Goal: Task Accomplishment & Management: Manage account settings

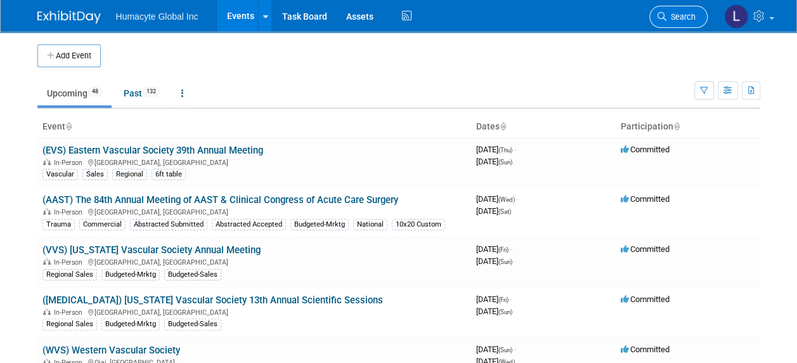
click at [668, 22] on link "Search" at bounding box center [678, 17] width 58 height 22
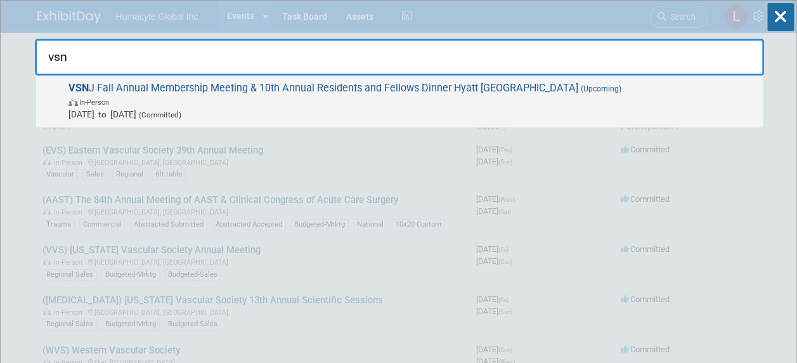
type input "vsn"
click at [256, 117] on span "Oct 23, 2025 to Oct 23, 2025 (Committed)" at bounding box center [412, 114] width 688 height 13
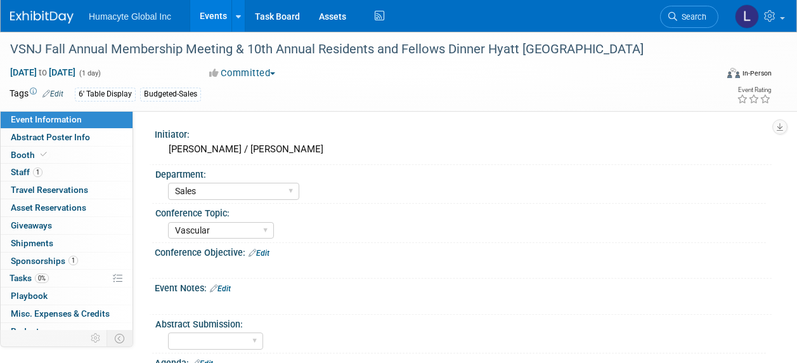
select select "Sales"
select select "Vascular"
select select "Northeast"
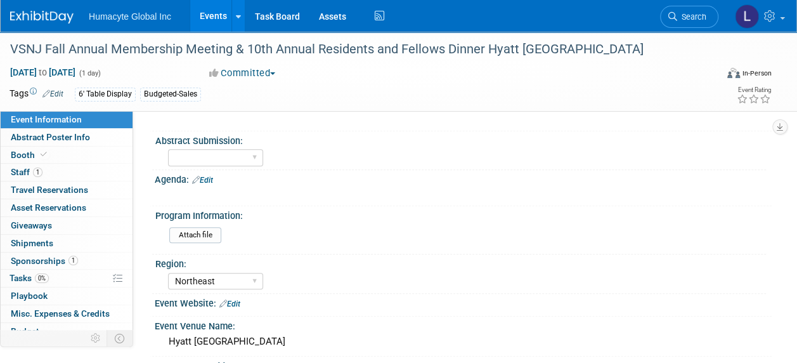
scroll to position [254, 0]
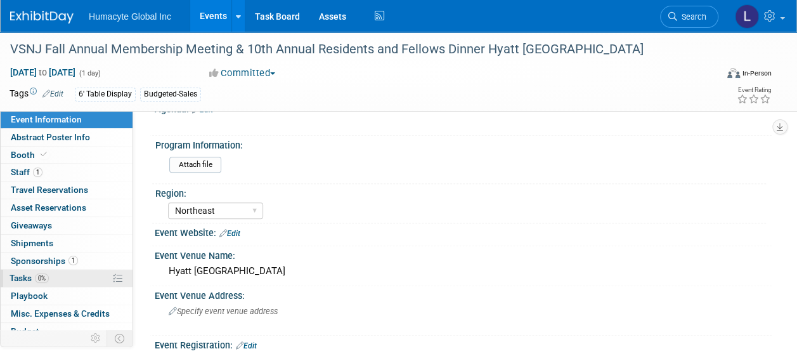
click at [14, 274] on span "Tasks 0%" at bounding box center [29, 278] width 39 height 10
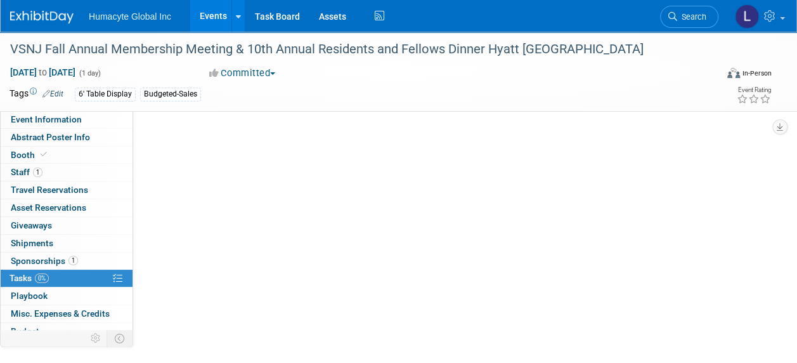
scroll to position [0, 0]
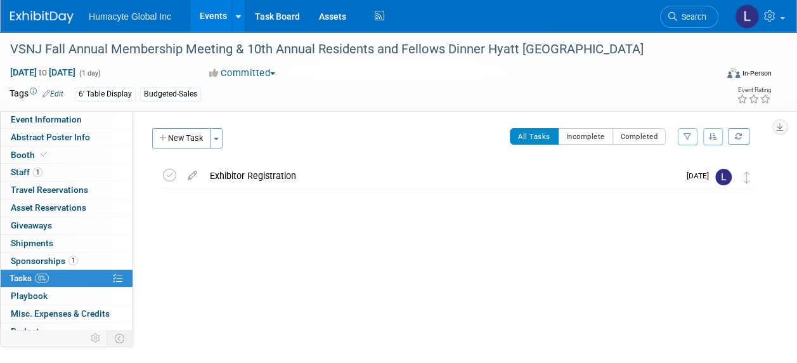
click at [214, 11] on link "Events" at bounding box center [213, 16] width 46 height 32
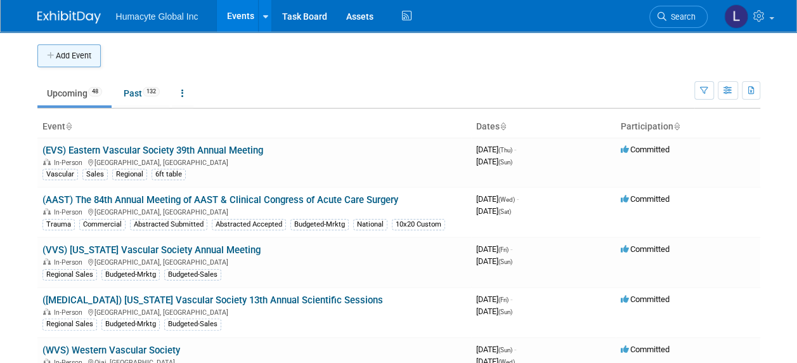
click at [71, 58] on button "Add Event" at bounding box center [68, 55] width 63 height 23
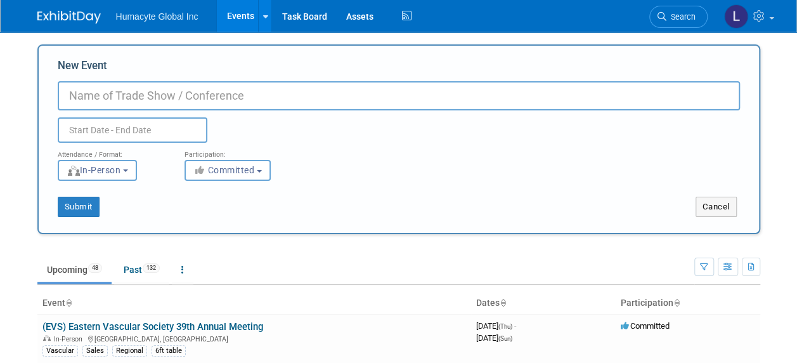
click at [86, 99] on input "New Event" at bounding box center [399, 95] width 682 height 29
click at [667, 19] on span "Search" at bounding box center [680, 17] width 29 height 10
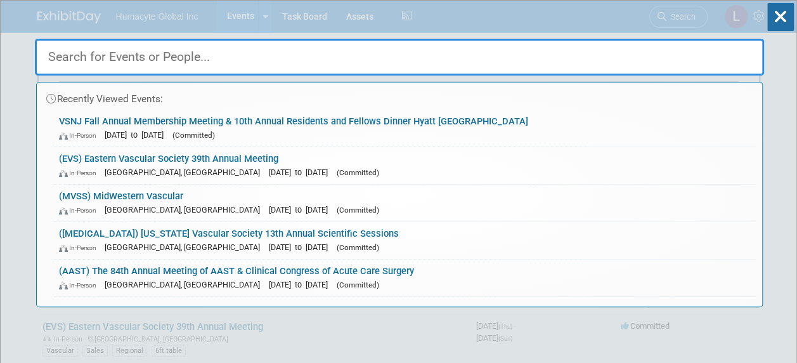
click at [352, 58] on input "text" at bounding box center [399, 57] width 729 height 37
type input "N"
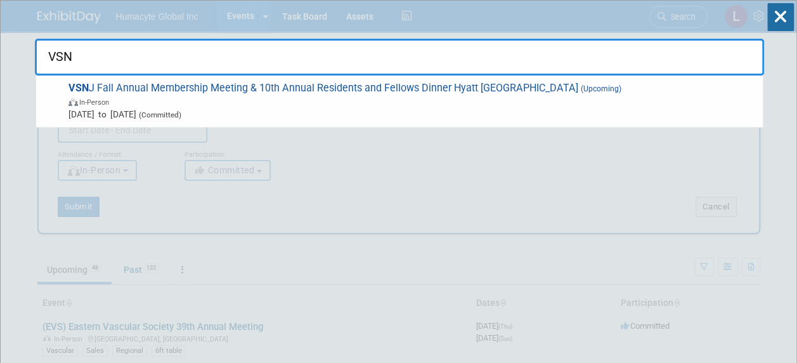
type input "VSN"
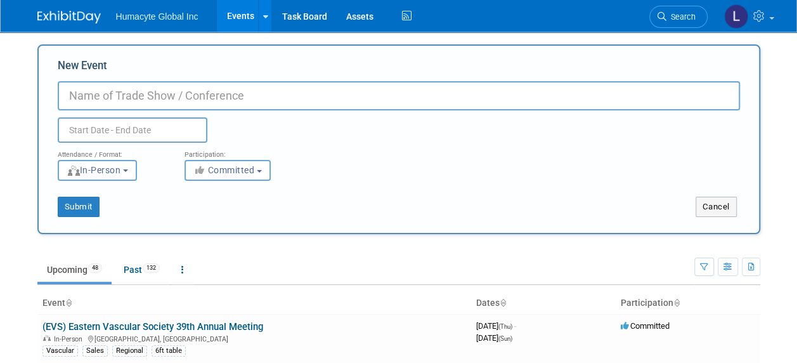
click at [161, 99] on input "New Event" at bounding box center [399, 95] width 682 height 29
click at [133, 90] on input "New Event" at bounding box center [399, 95] width 682 height 29
paste input "VSNJ 48th Annual Scientific Meeting"
click at [112, 93] on input "VSNJ 48th Annual Scientific Meeting" at bounding box center [399, 95] width 682 height 29
click at [164, 100] on input "VSNJ 48th Annual Scientific Meeting" at bounding box center [399, 95] width 682 height 29
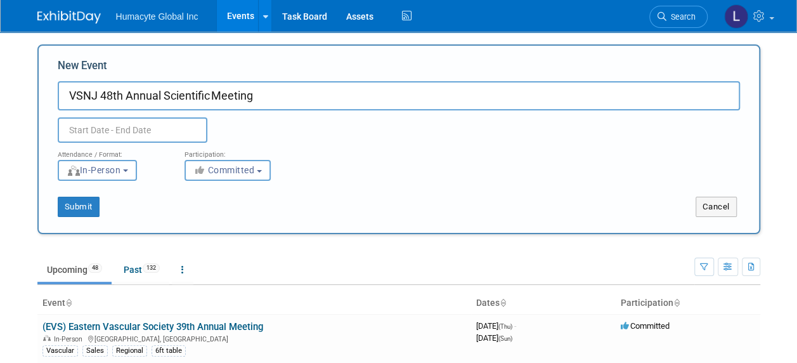
click at [213, 94] on input "VSNJ 48th Annual Scientific Meeting" at bounding box center [399, 95] width 682 height 29
type input "VSNJ 48th Annual Scientific Meeting"
click at [71, 128] on input "text" at bounding box center [133, 129] width 150 height 25
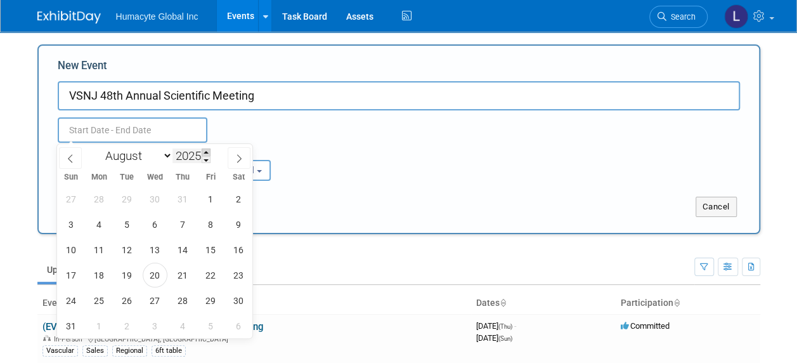
click at [209, 150] on span at bounding box center [206, 152] width 9 height 8
type input "2026"
click at [158, 248] on span "12" at bounding box center [155, 249] width 25 height 25
type input "Aug 12, 2026 to Aug 12, 2026"
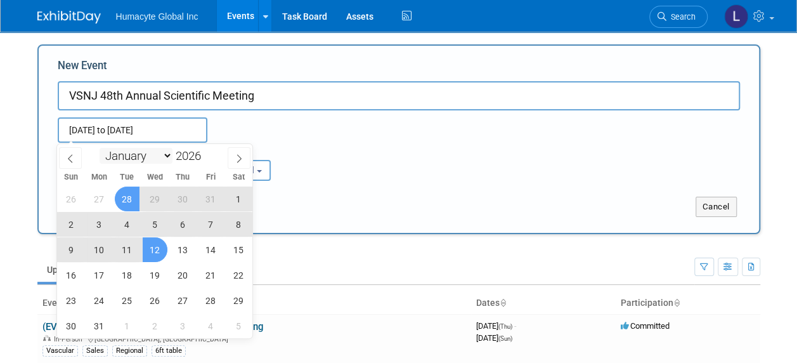
click at [118, 153] on select "January February March April May June July August September October November De…" at bounding box center [136, 156] width 73 height 16
select select "2"
click at [100, 148] on select "January February March April May June July August September October November De…" at bounding box center [136, 156] width 73 height 16
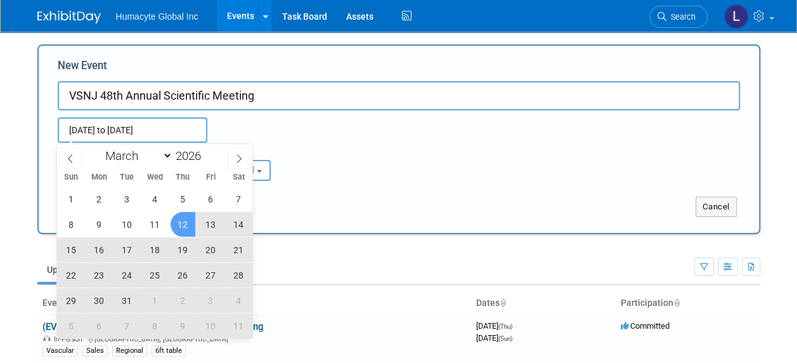
click at [187, 219] on span "12" at bounding box center [183, 224] width 25 height 25
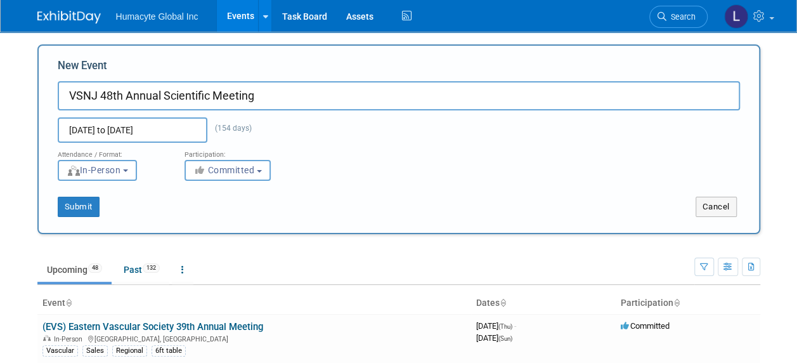
click at [164, 123] on input "Mar 12, 2026 to Aug 12, 2026" at bounding box center [133, 129] width 150 height 25
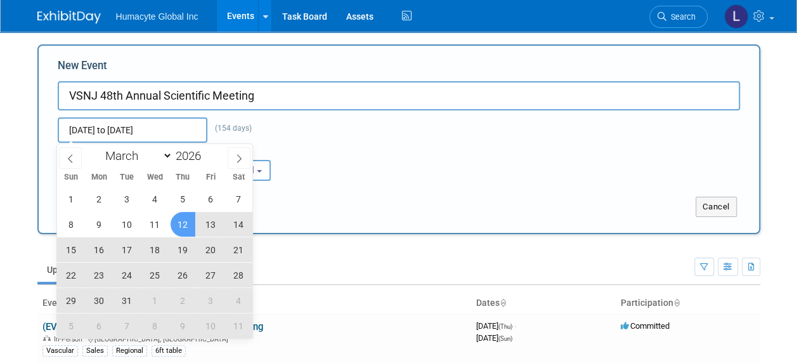
click at [184, 218] on span "12" at bounding box center [183, 224] width 25 height 25
type input "Mar 12, 2026 to Mar 12, 2026"
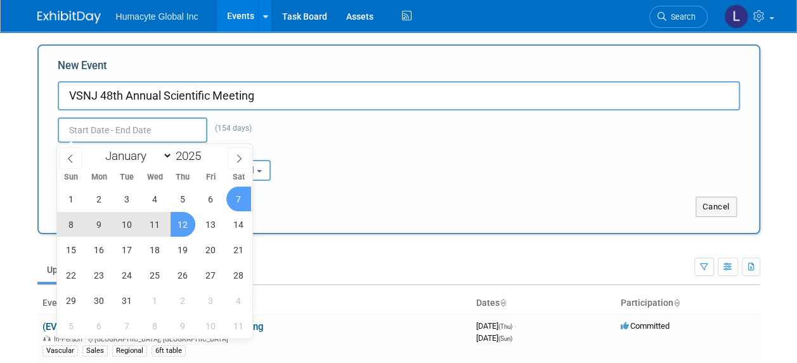
type input "Mar 12, 2026 to Mar 12, 2026"
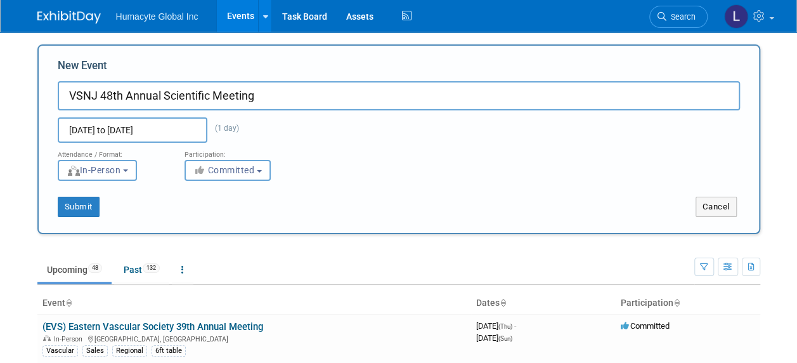
click at [308, 168] on div "Attendance / Format: <img src="https://www.exhibitday.com/Images/Format-InPerso…" at bounding box center [398, 162] width 701 height 38
click at [227, 158] on div "Participation:" at bounding box center [238, 151] width 108 height 16
click at [224, 172] on span "Committed" at bounding box center [223, 170] width 61 height 10
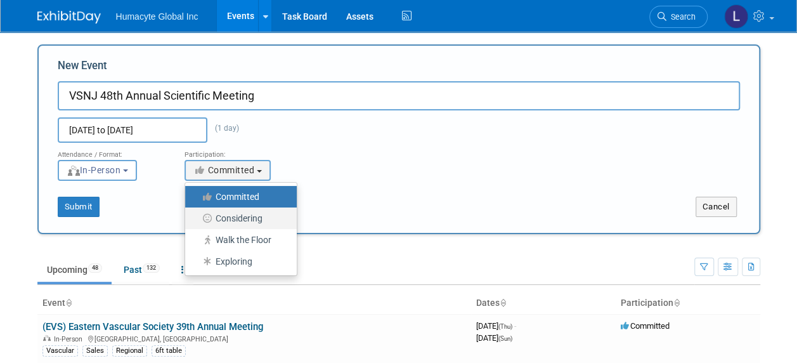
click at [231, 218] on label "Considering" at bounding box center [237, 218] width 93 height 16
click at [196, 218] on input "Considering" at bounding box center [192, 218] width 8 height 8
select select "2"
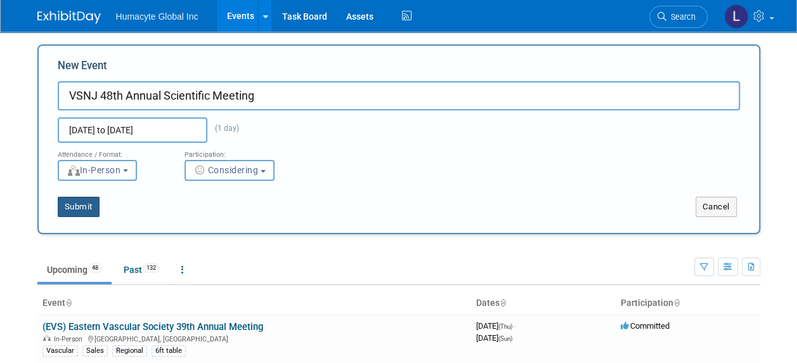
click at [71, 208] on button "Submit" at bounding box center [79, 206] width 42 height 20
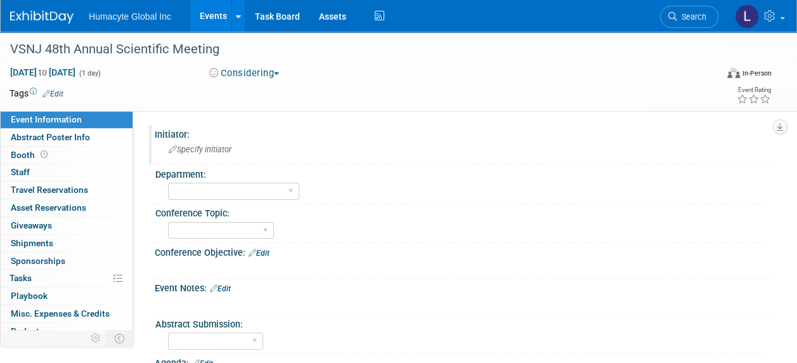
click at [203, 151] on span "Specify initiator" at bounding box center [200, 150] width 63 height 10
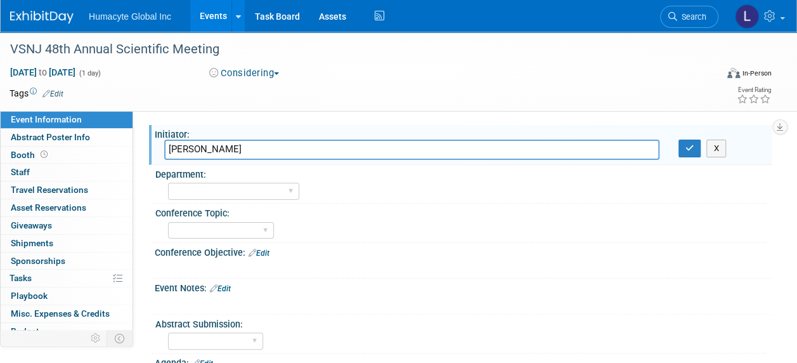
type input "Eddy Bazile"
click at [188, 209] on div "Conference Topic:" at bounding box center [460, 211] width 610 height 16
click at [186, 193] on select "Discovery & Pipeline Commercial Managed Care Market Access Marketing Medical Af…" at bounding box center [233, 191] width 131 height 17
select select "Sales"
click at [168, 183] on select "Discovery & Pipeline Commercial Managed Care Market Access Marketing Medical Af…" at bounding box center [233, 191] width 131 height 17
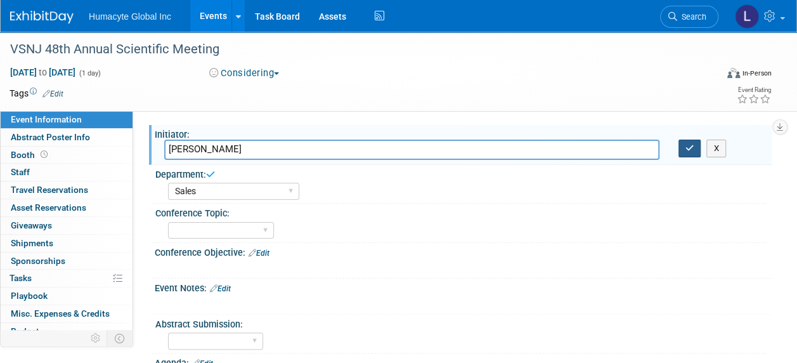
click at [697, 140] on button "button" at bounding box center [689, 148] width 23 height 18
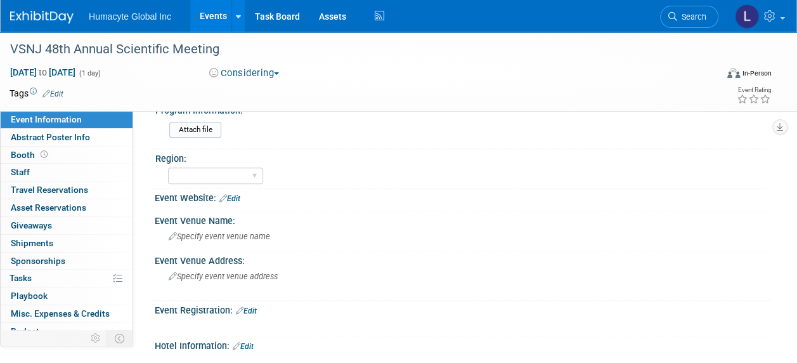
scroll to position [317, 0]
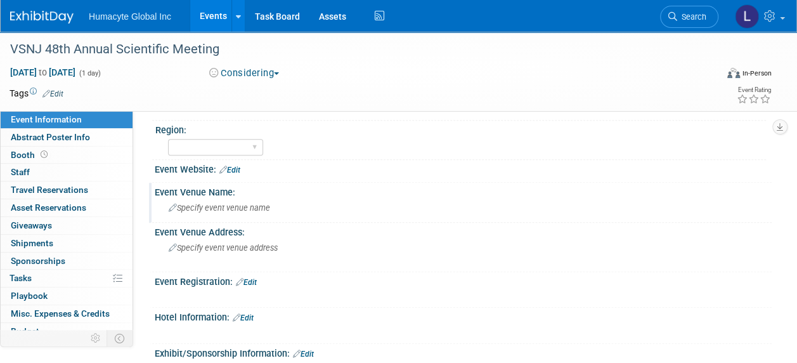
click at [225, 207] on span "Specify event venue name" at bounding box center [219, 208] width 101 height 10
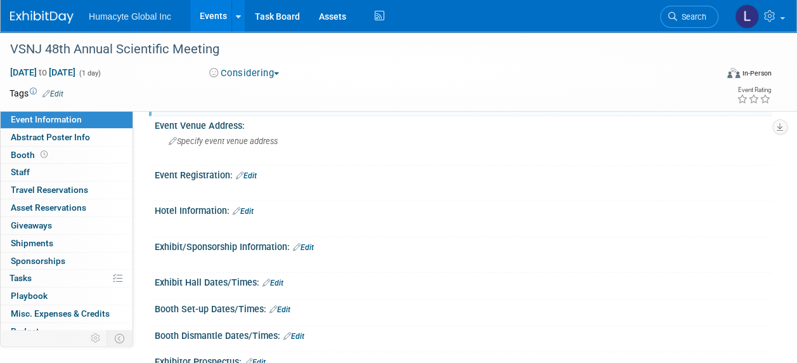
scroll to position [444, 0]
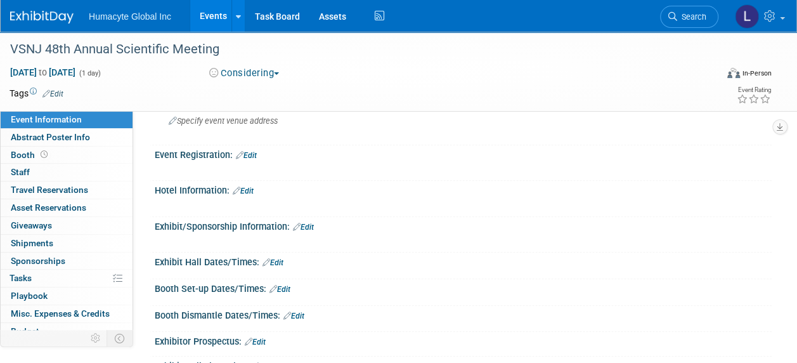
type input "Sheraton Edison Hotel"
click at [314, 222] on link "Edit" at bounding box center [303, 226] width 21 height 9
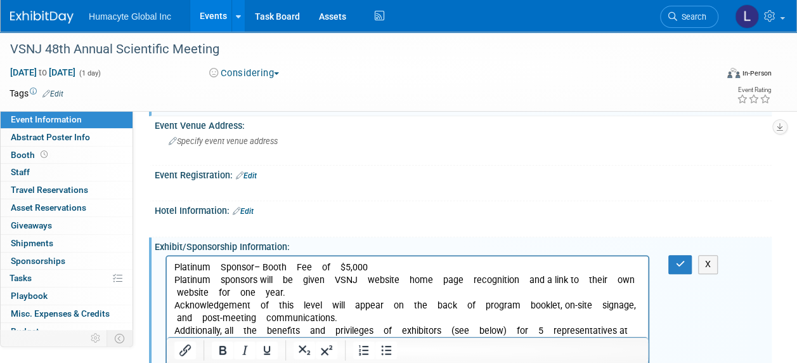
scroll to position [397, 0]
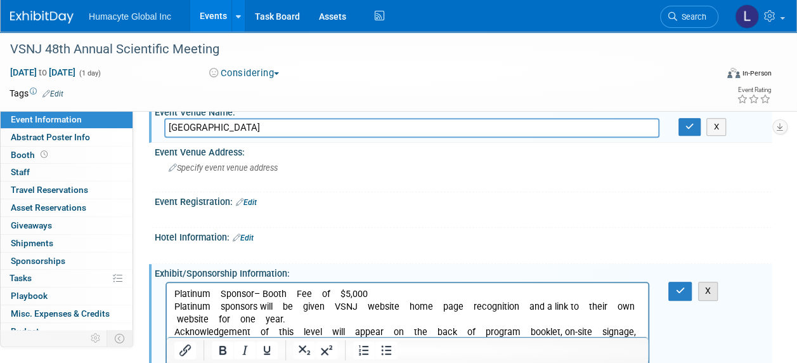
click at [707, 285] on button "X" at bounding box center [708, 290] width 20 height 18
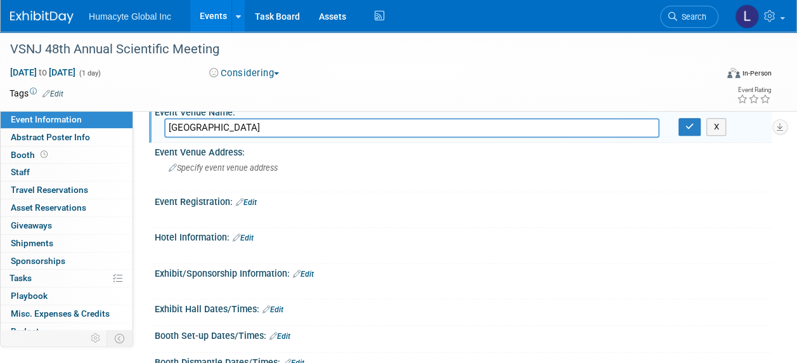
click at [356, 243] on div "X" at bounding box center [461, 246] width 601 height 6
click at [215, 163] on span "Specify event venue address" at bounding box center [223, 168] width 109 height 10
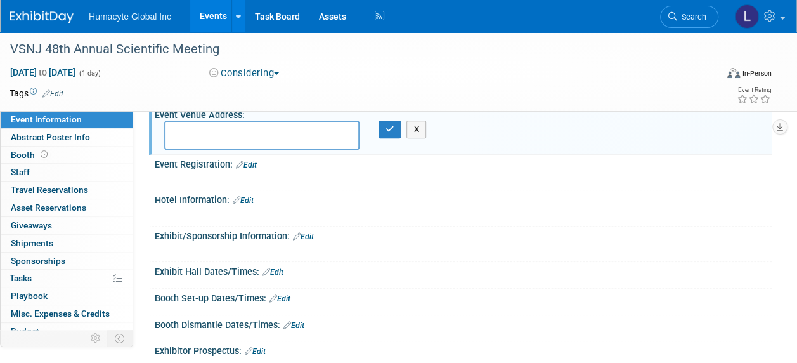
scroll to position [460, 0]
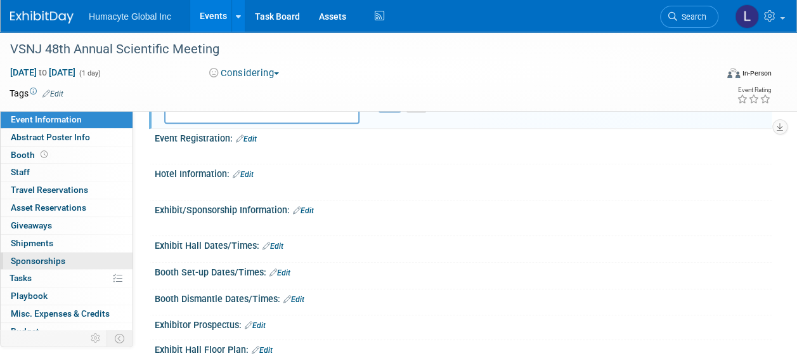
click at [40, 260] on span "Sponsorships 0" at bounding box center [38, 260] width 55 height 10
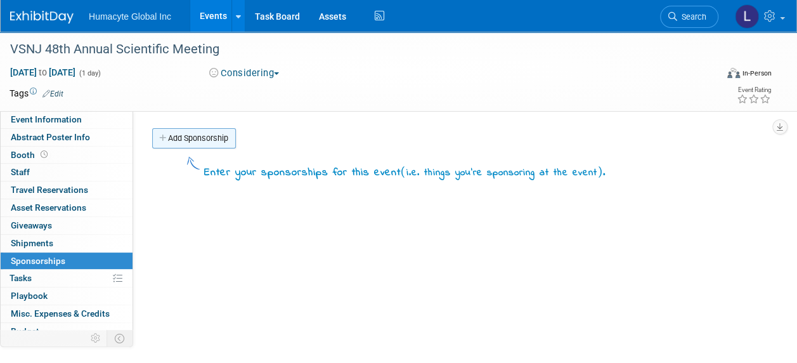
click at [180, 134] on link "Add Sponsorship" at bounding box center [194, 138] width 84 height 20
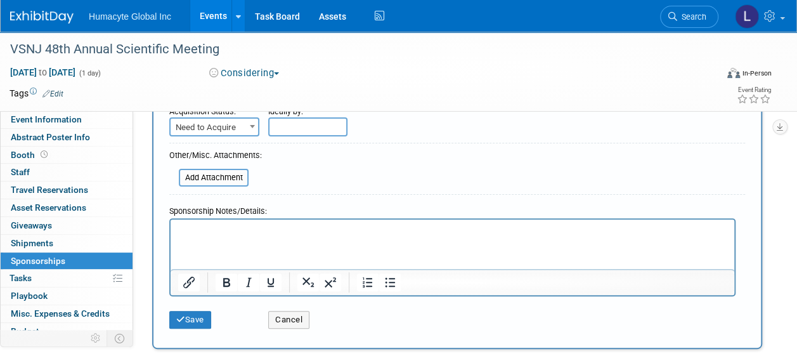
scroll to position [97, 0]
click at [221, 226] on p "Rich Text Area. Press ALT-0 for help." at bounding box center [452, 231] width 549 height 13
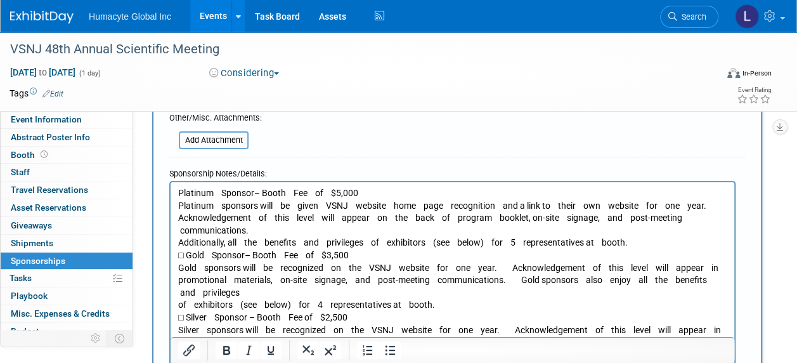
scroll to position [190, 0]
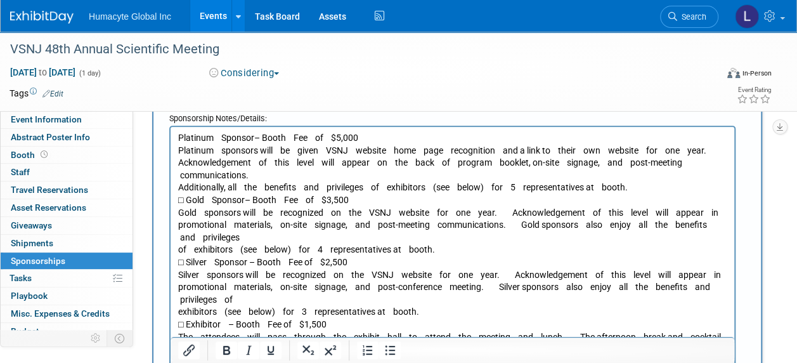
click at [188, 162] on p "Platinum Sponsor– Booth Fee of $5,000 Platinum sponsors will be given VSNJ webs…" at bounding box center [452, 336] width 549 height 410
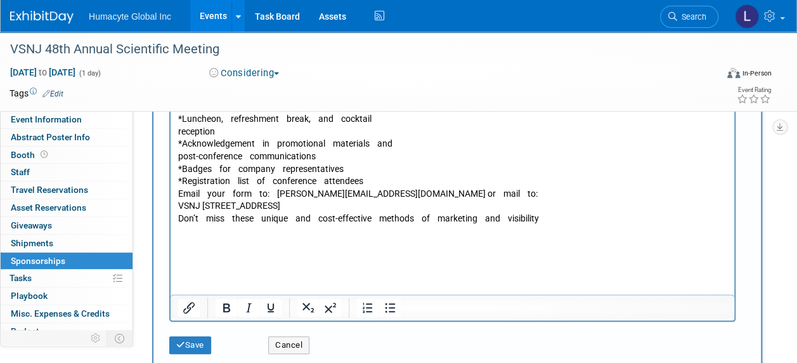
scroll to position [659, 0]
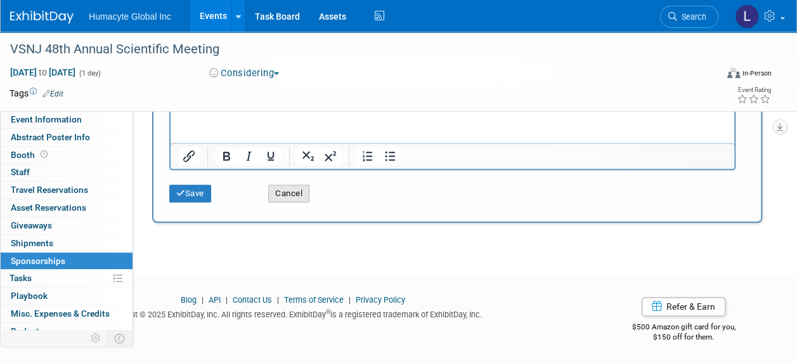
click at [288, 190] on button "Cancel" at bounding box center [288, 193] width 41 height 18
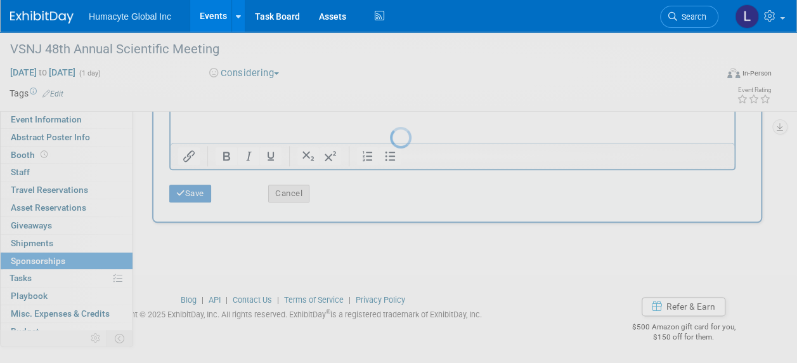
scroll to position [0, 0]
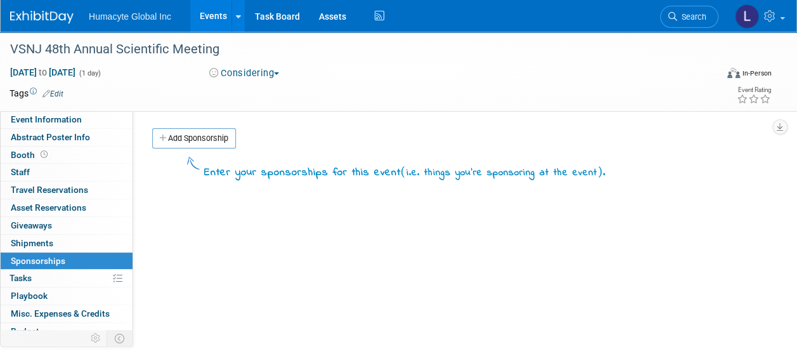
click at [271, 269] on div "Initiator: Eddy Bazile Department: Discovery & Pipeline Commercial Managed Care…" at bounding box center [452, 250] width 638 height 279
click at [29, 115] on span "Event Information" at bounding box center [46, 119] width 71 height 10
select select "Sales"
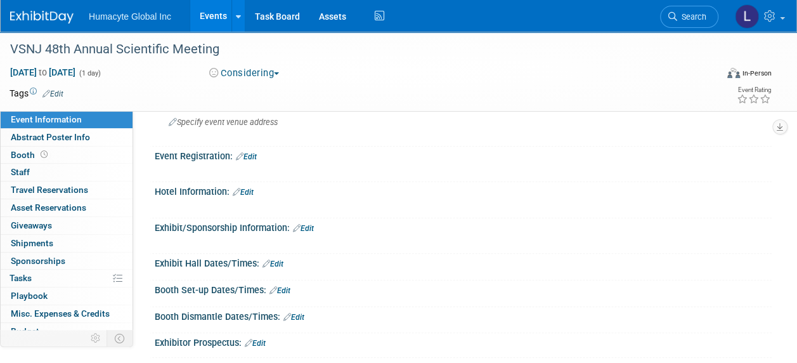
scroll to position [444, 0]
click at [313, 224] on link "Edit" at bounding box center [303, 226] width 21 height 9
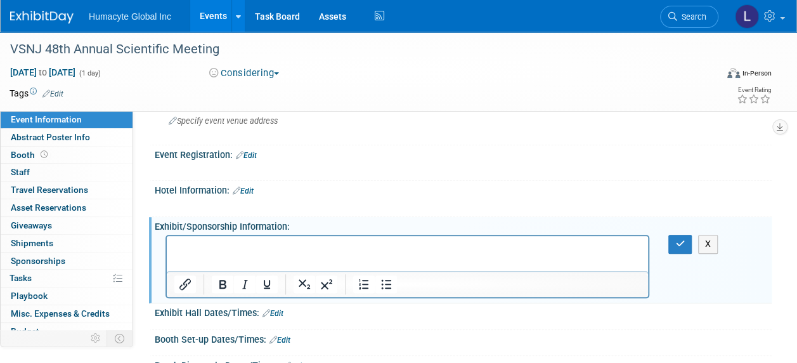
scroll to position [0, 0]
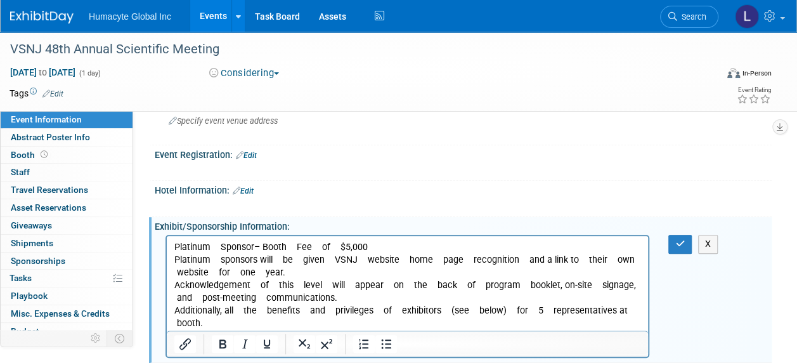
click at [332, 271] on p "Platinum Sponsor– Booth Fee of $5,000 Platinum sponsors will be given VSNJ webs…" at bounding box center [407, 285] width 467 height 89
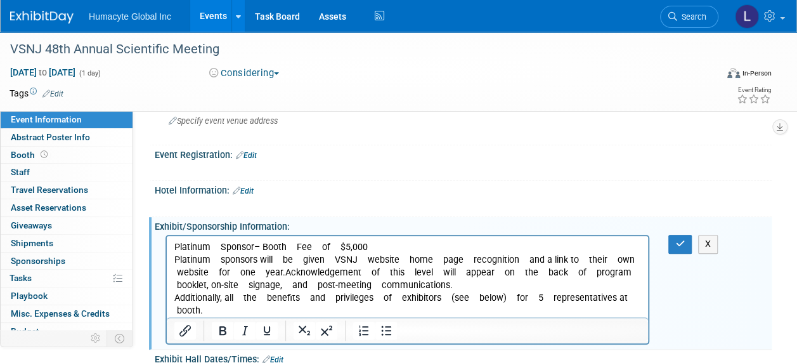
click at [718, 235] on div "X" at bounding box center [461, 234] width 601 height 6
click at [706, 243] on button "X" at bounding box center [708, 244] width 20 height 18
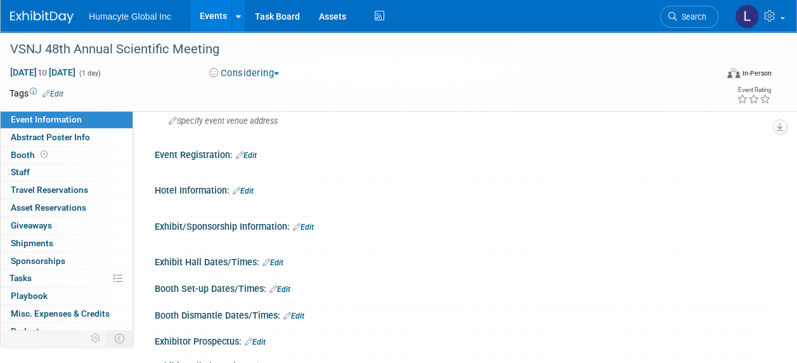
click at [311, 218] on div "Exhibit/Sponsorship Information: Edit" at bounding box center [463, 225] width 617 height 16
click at [306, 222] on link "Edit" at bounding box center [303, 226] width 21 height 9
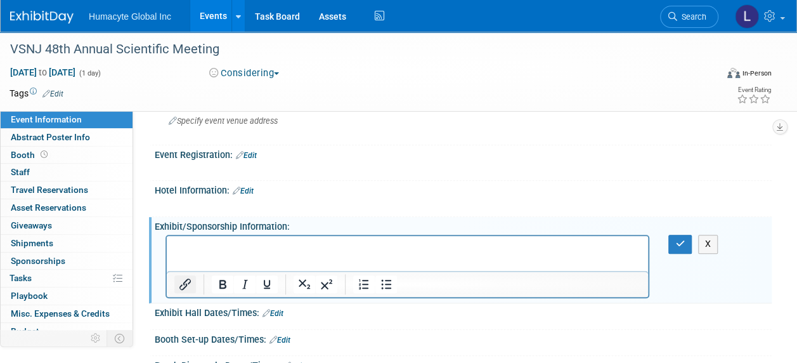
click at [179, 282] on icon "Insert/edit link" at bounding box center [184, 283] width 15 height 15
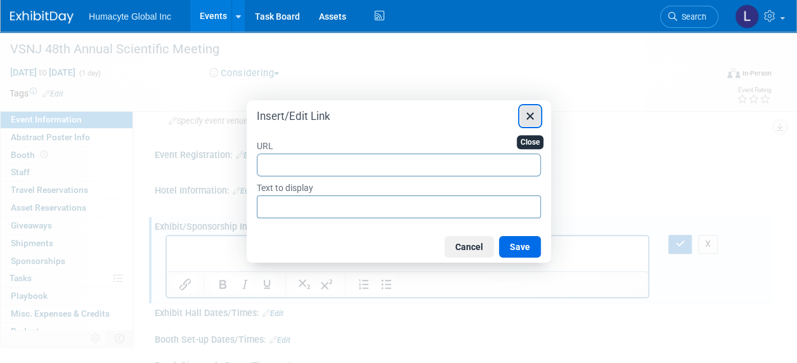
click at [531, 115] on icon "Close" at bounding box center [529, 115] width 15 height 15
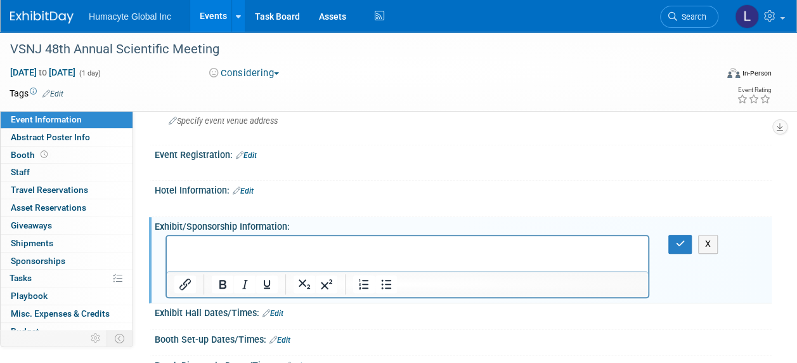
click at [722, 239] on div "X" at bounding box center [463, 265] width 617 height 68
click at [699, 239] on button "X" at bounding box center [708, 244] width 20 height 18
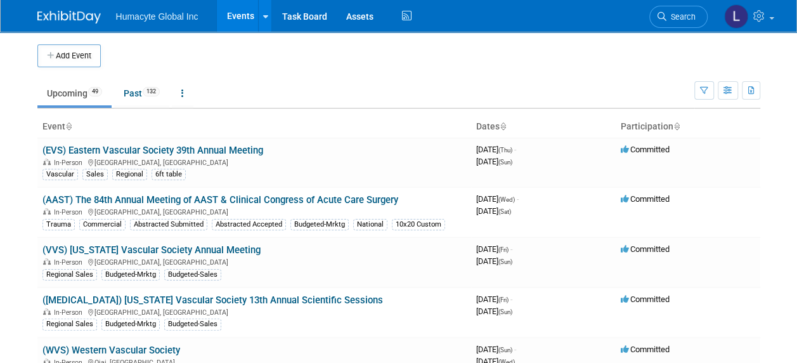
click at [682, 18] on span "Search" at bounding box center [680, 17] width 29 height 10
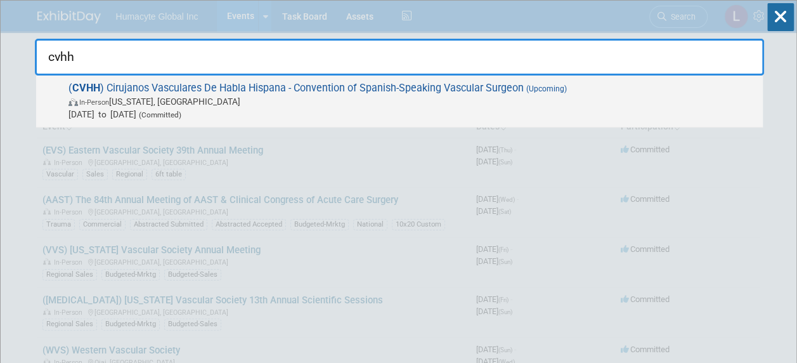
type input "cvhh"
click at [174, 91] on span "( CVHH ) Cirujanos Vasculares De Habla Hispana - Convention of Spanish-Speaking…" at bounding box center [411, 101] width 692 height 39
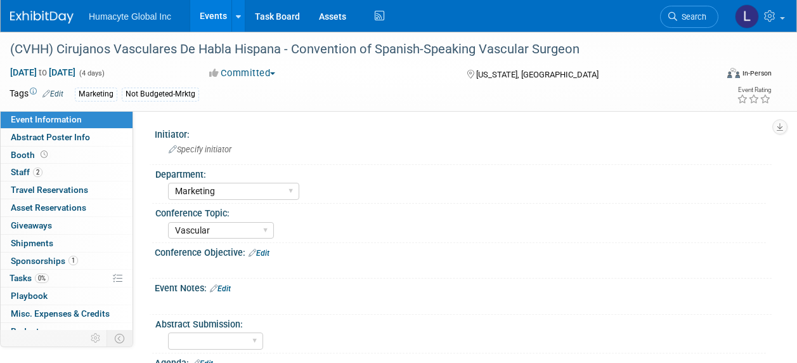
select select "Marketing"
select select "Vascular"
select select "Northeast"
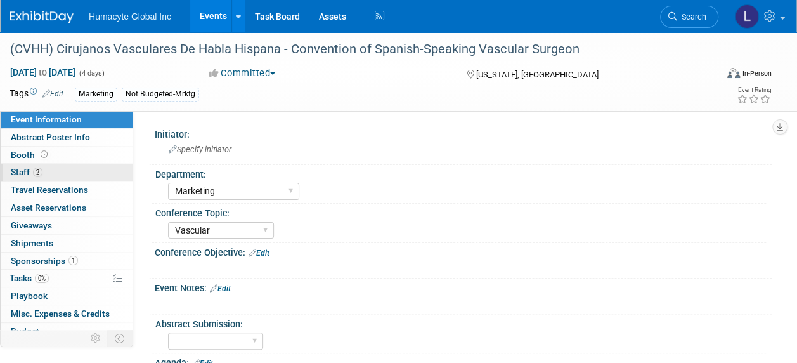
click at [27, 172] on span "Staff 2" at bounding box center [27, 172] width 32 height 10
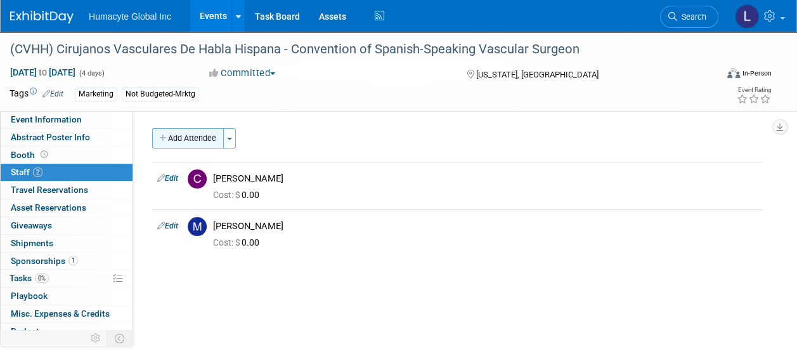
click at [175, 145] on button "Add Attendee" at bounding box center [188, 138] width 72 height 20
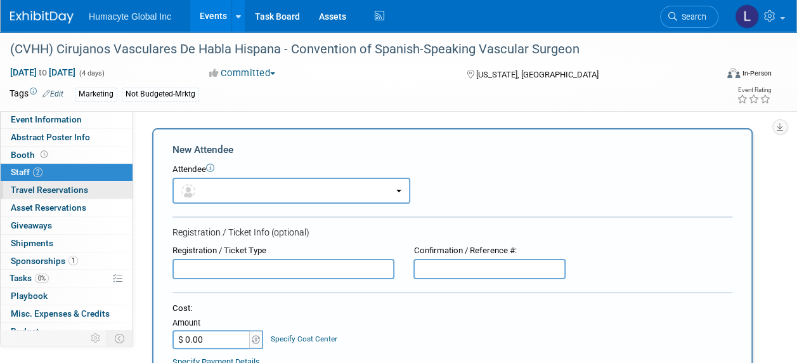
click at [22, 191] on span "Travel Reservations 0" at bounding box center [49, 189] width 77 height 10
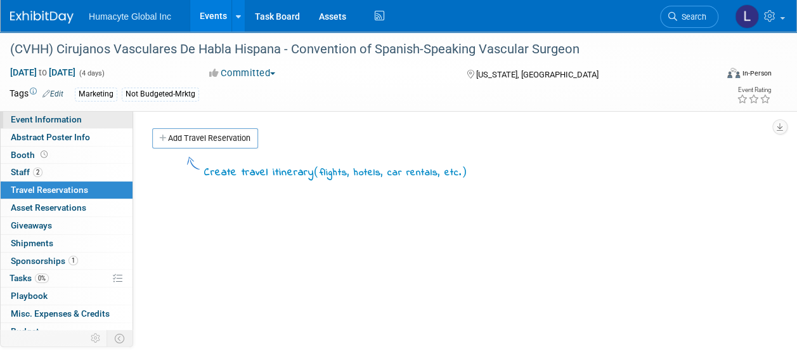
click at [37, 122] on span "Event Information" at bounding box center [46, 119] width 71 height 10
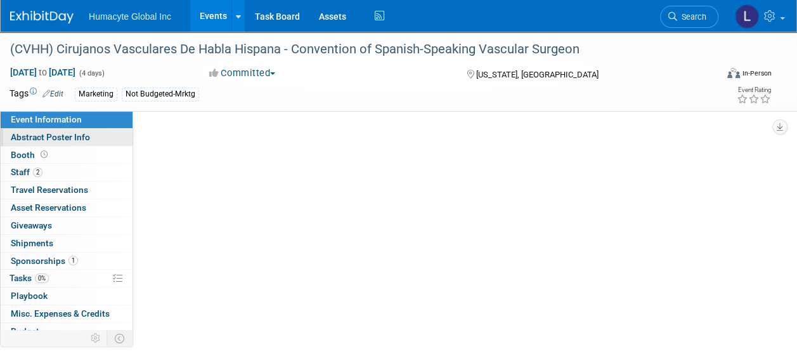
select select "Marketing"
select select "Vascular"
select select "Northeast"
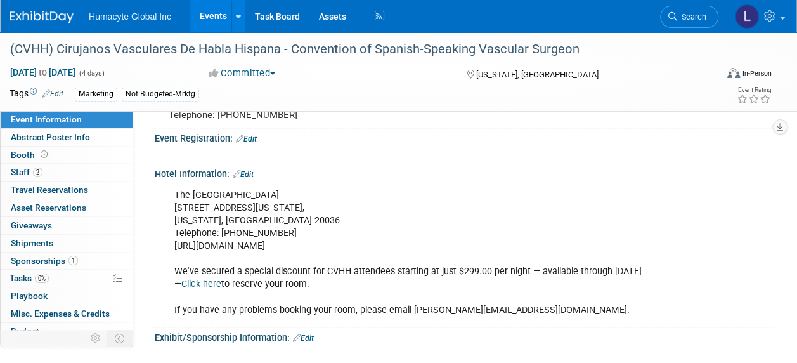
scroll to position [507, 0]
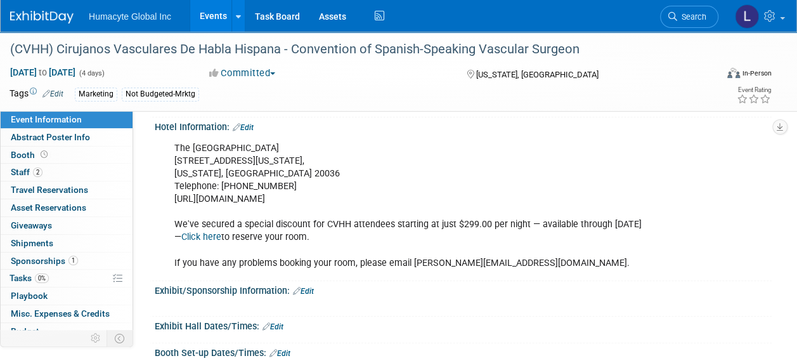
click at [221, 242] on link "Click here" at bounding box center [201, 236] width 40 height 11
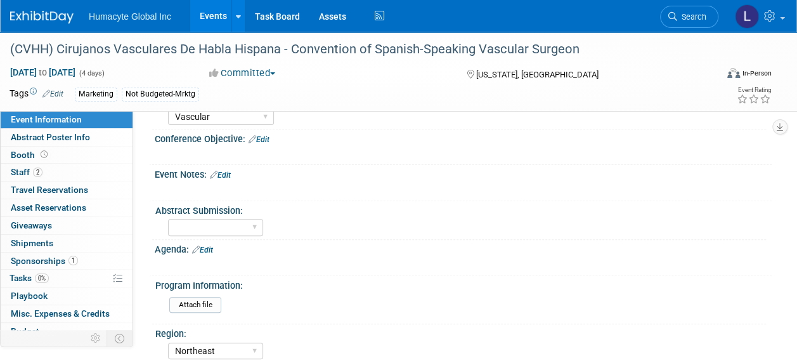
scroll to position [0, 0]
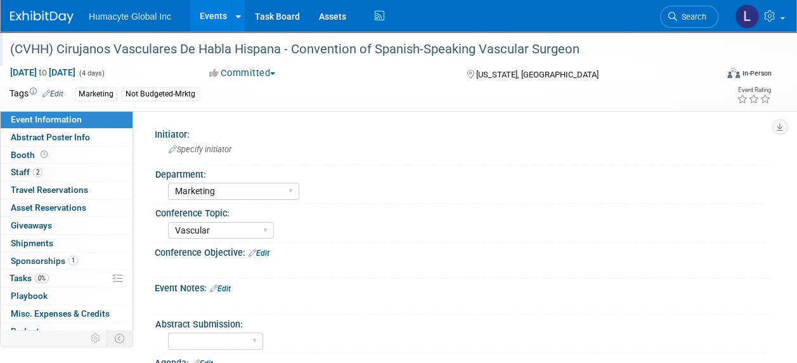
click at [135, 49] on div "(CVHH) Cirujanos Vasculares De Habla Hispana - Convention of Spanish-Speaking V…" at bounding box center [356, 49] width 700 height 23
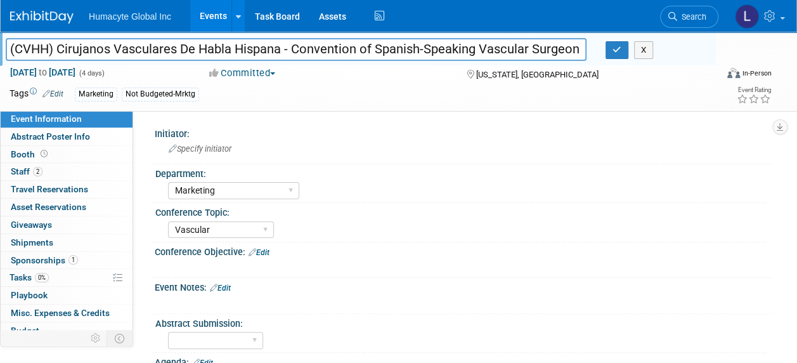
click at [135, 49] on input "(CVHH) Cirujanos Vasculares De Habla Hispana - Convention of Spanish-Speaking V…" at bounding box center [296, 49] width 581 height 22
click at [345, 82] on div "[DATE] to [DATE] (4 days) [DATE] to [DATE] Committed Committed Considering Not …" at bounding box center [390, 75] width 781 height 19
click at [330, 132] on div "Initiator:" at bounding box center [463, 132] width 617 height 16
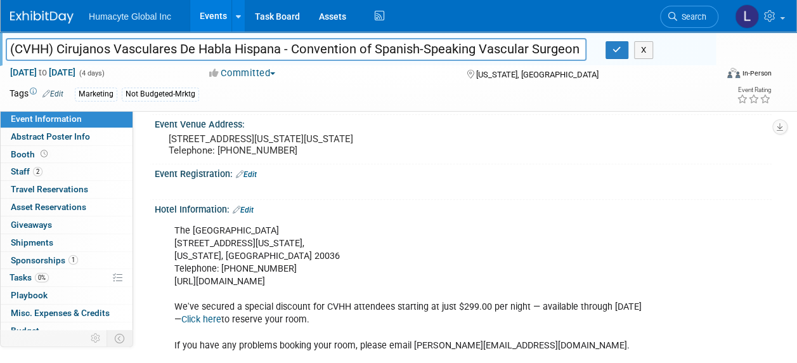
scroll to position [570, 0]
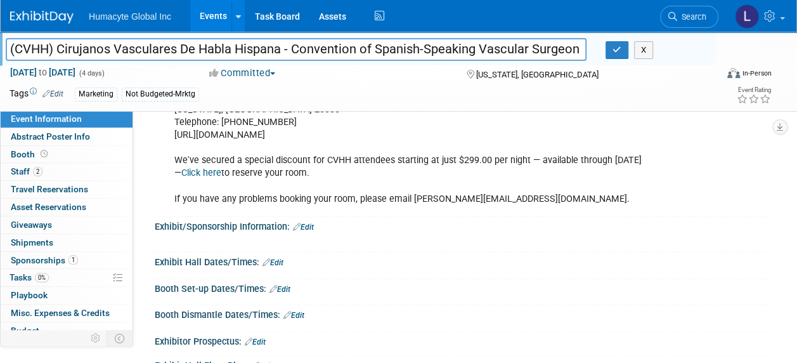
click at [221, 178] on link "Click here" at bounding box center [201, 172] width 40 height 11
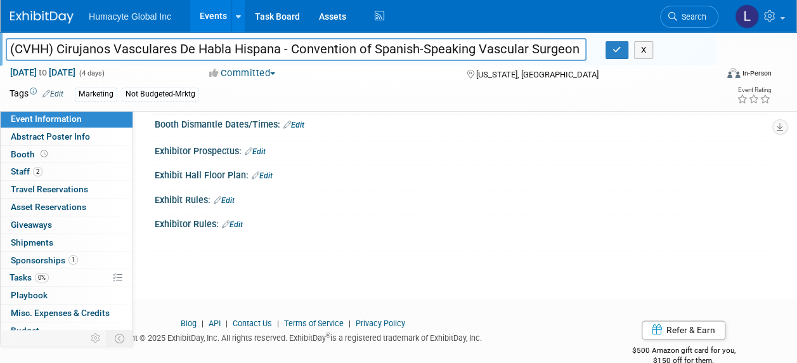
scroll to position [791, 0]
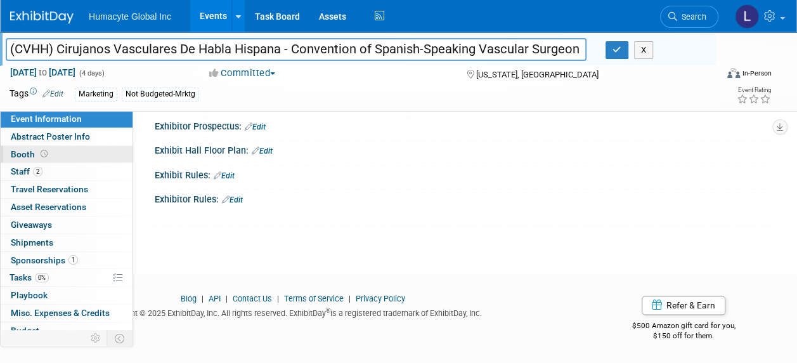
click at [29, 153] on span "Booth" at bounding box center [30, 154] width 39 height 10
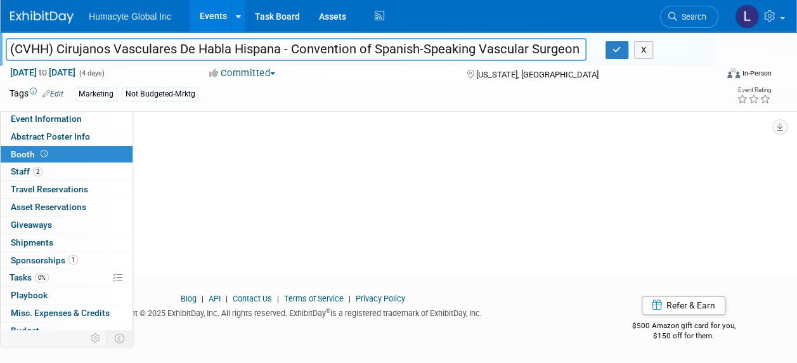
scroll to position [0, 0]
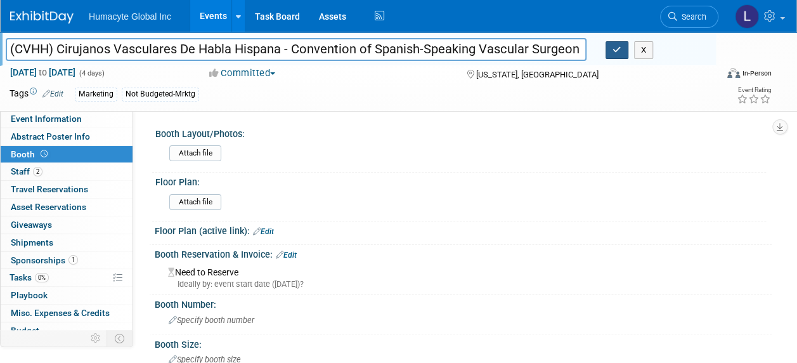
click at [619, 56] on button "button" at bounding box center [616, 50] width 23 height 18
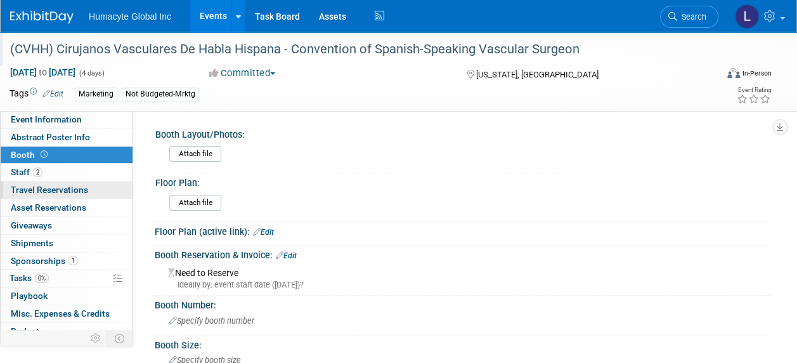
click at [32, 185] on span "Travel Reservations 0" at bounding box center [49, 189] width 77 height 10
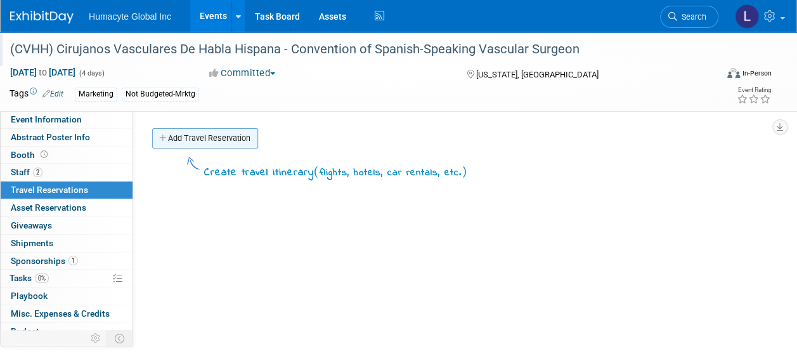
click at [233, 141] on link "Add Travel Reservation" at bounding box center [205, 138] width 106 height 20
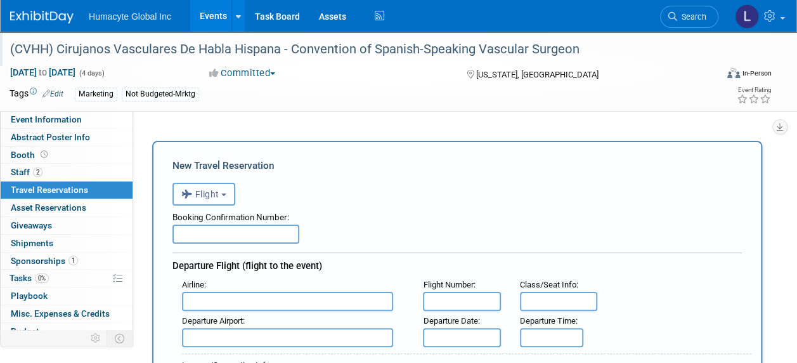
click at [203, 194] on span "Flight" at bounding box center [200, 194] width 38 height 10
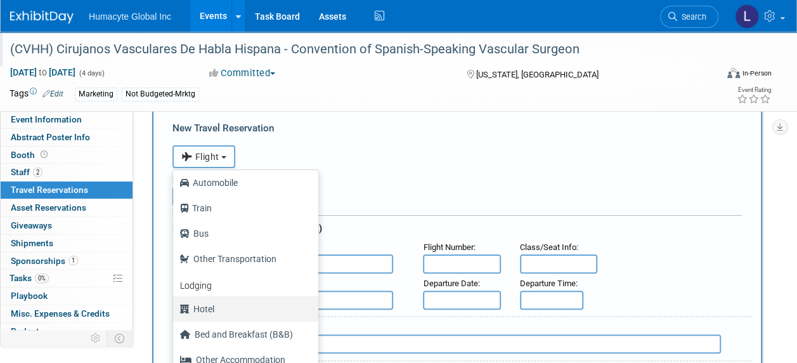
scroll to position [63, 0]
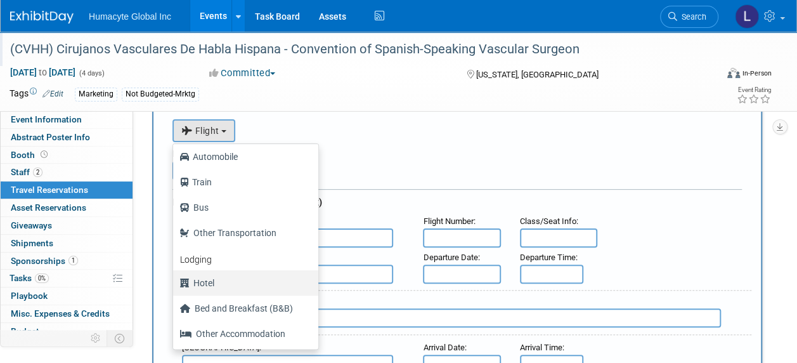
click at [215, 283] on label "Hotel" at bounding box center [242, 283] width 126 height 20
drag, startPoint x: 215, startPoint y: 283, endPoint x: 202, endPoint y: 280, distance: 13.1
click at [202, 280] on label "Hotel" at bounding box center [242, 283] width 126 height 20
click at [175, 280] on input "Hotel" at bounding box center [171, 281] width 8 height 8
select select "6"
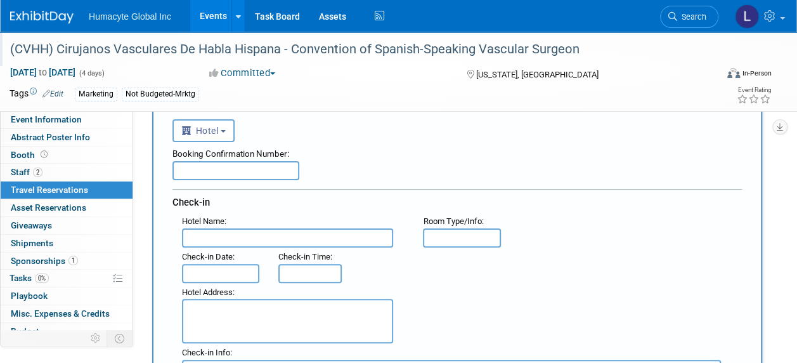
click at [276, 310] on textarea at bounding box center [287, 321] width 211 height 44
paste textarea "[STREET_ADDRESS][US_STATE][US_STATE] Phone: [PHONE_NUMBER] Fax: [PHONE_NUMBER]"
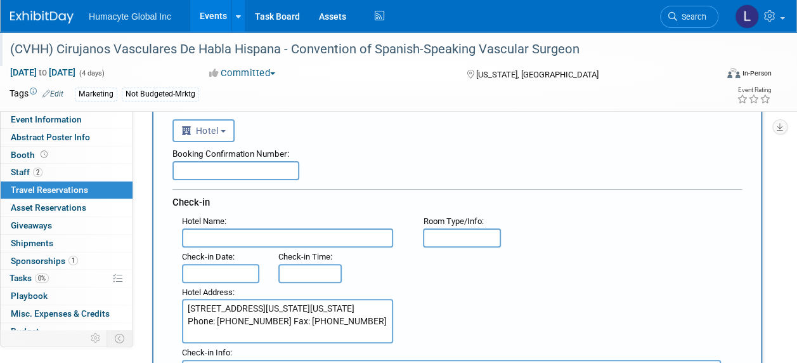
type textarea "[STREET_ADDRESS][US_STATE][US_STATE] Phone: [PHONE_NUMBER] Fax: [PHONE_NUMBER]"
click at [226, 248] on div "Check-in Date :" at bounding box center [220, 264] width 96 height 35
click at [222, 237] on input "text" at bounding box center [287, 237] width 211 height 19
paste input "The [GEOGRAPHIC_DATA]"
type input "The [GEOGRAPHIC_DATA]"
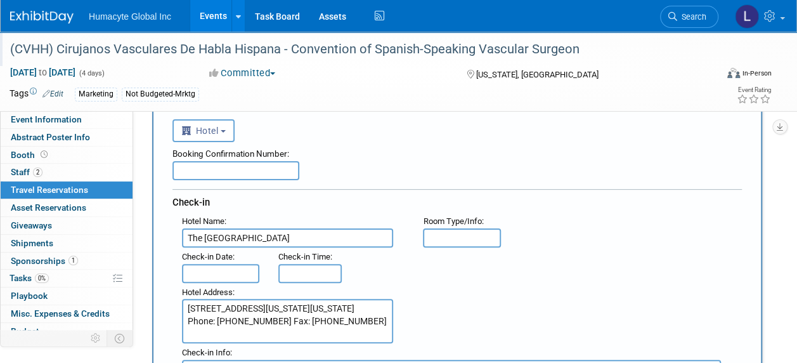
click at [236, 275] on input "text" at bounding box center [220, 273] width 77 height 19
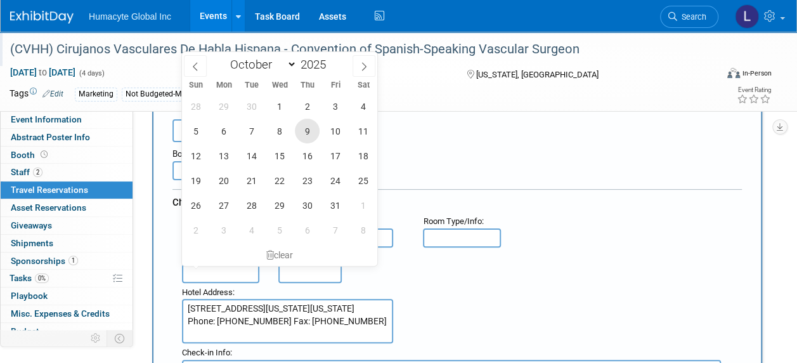
click at [309, 134] on span "9" at bounding box center [307, 131] width 25 height 25
type input "[DATE]"
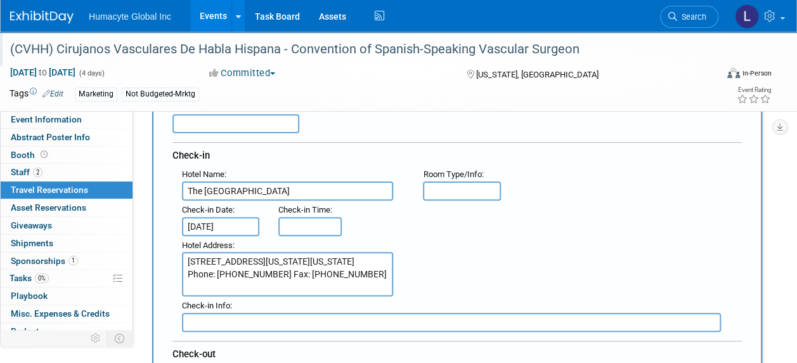
scroll to position [190, 0]
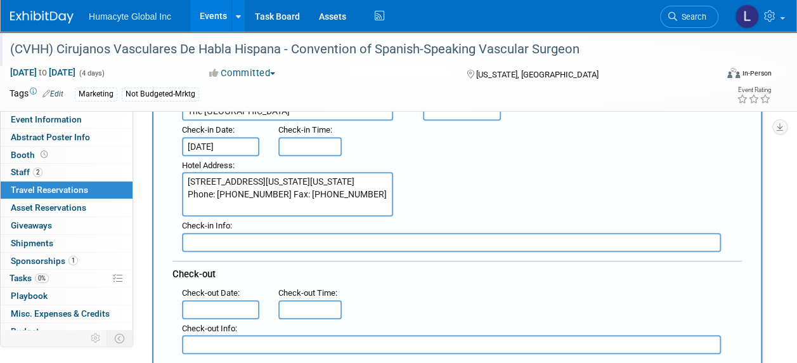
click at [214, 300] on input "text" at bounding box center [220, 309] width 77 height 19
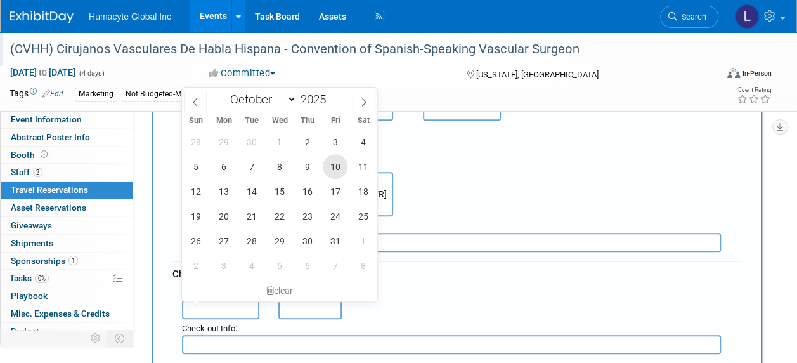
click at [330, 164] on span "10" at bounding box center [335, 166] width 25 height 25
type input "[DATE]"
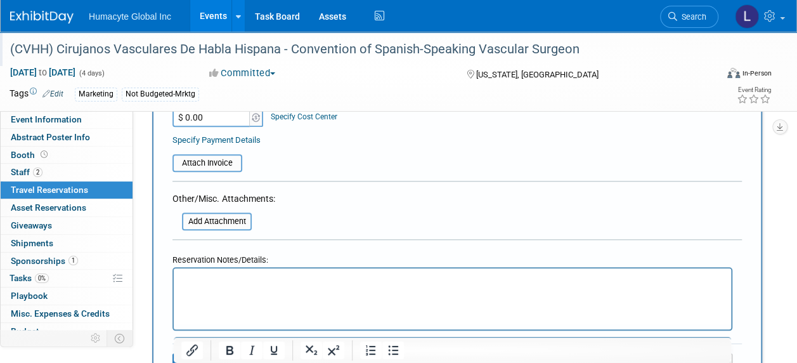
scroll to position [570, 0]
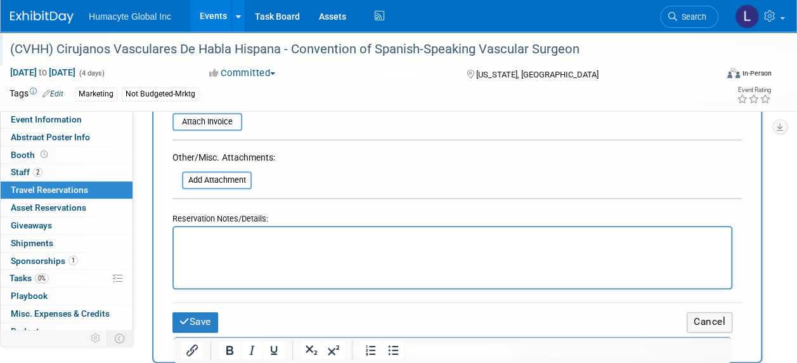
click at [217, 245] on html at bounding box center [452, 236] width 557 height 18
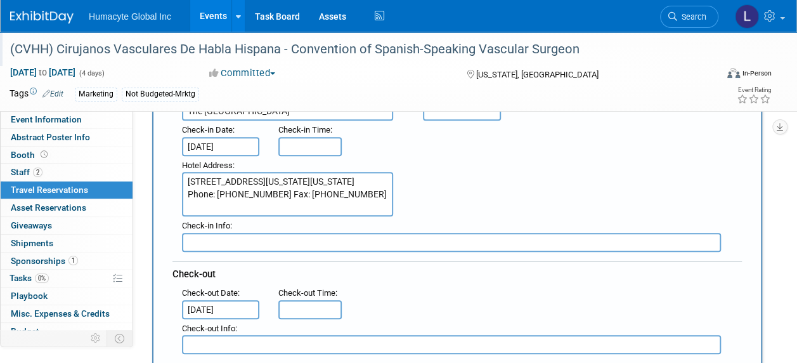
scroll to position [0, 0]
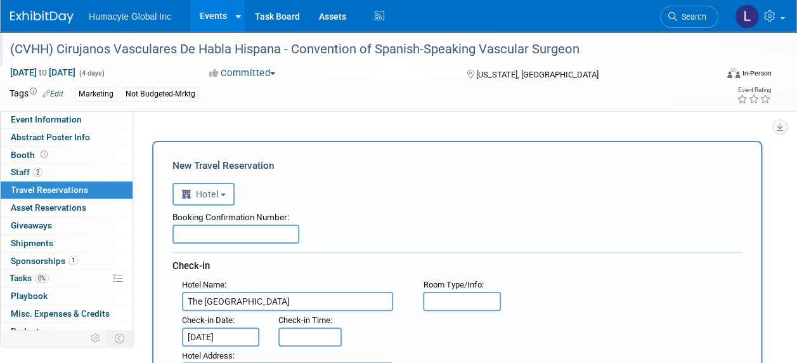
click at [198, 239] on input "text" at bounding box center [235, 233] width 127 height 19
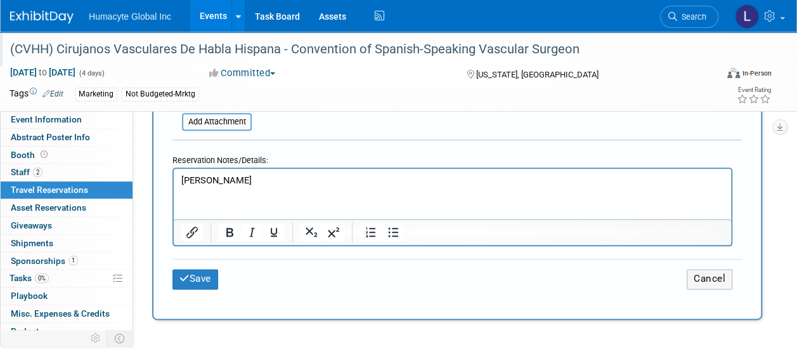
scroll to position [697, 0]
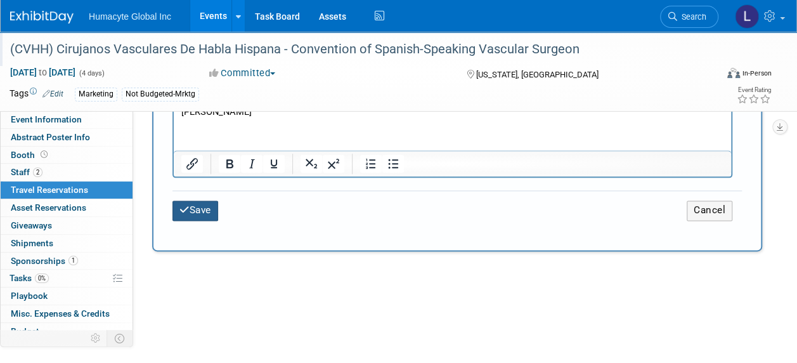
type input "Online Confirmation Number: T0QTB1DN Marriott Confirmation Number: 80703340"
click at [200, 216] on button "Save" at bounding box center [195, 210] width 46 height 20
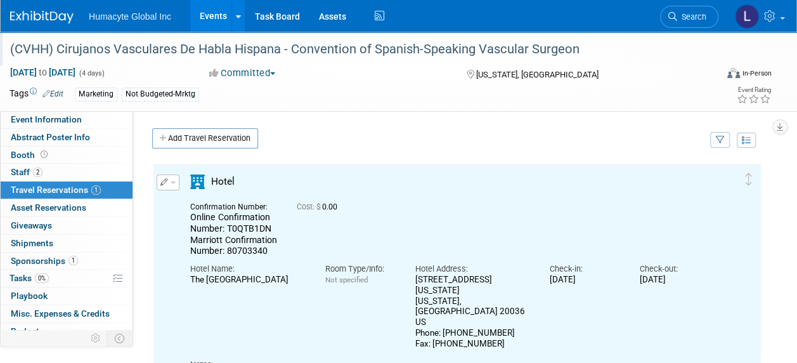
scroll to position [0, 0]
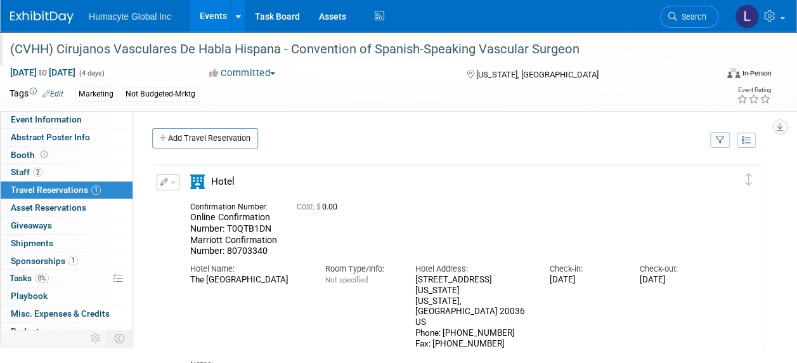
click at [177, 183] on button "button" at bounding box center [168, 182] width 23 height 16
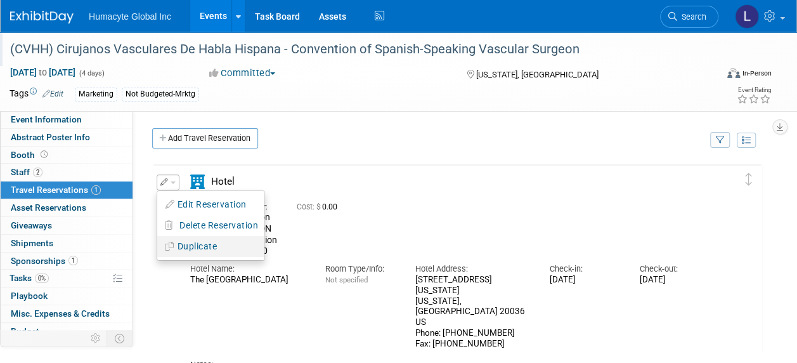
click at [192, 247] on button "Duplicate" at bounding box center [210, 246] width 107 height 18
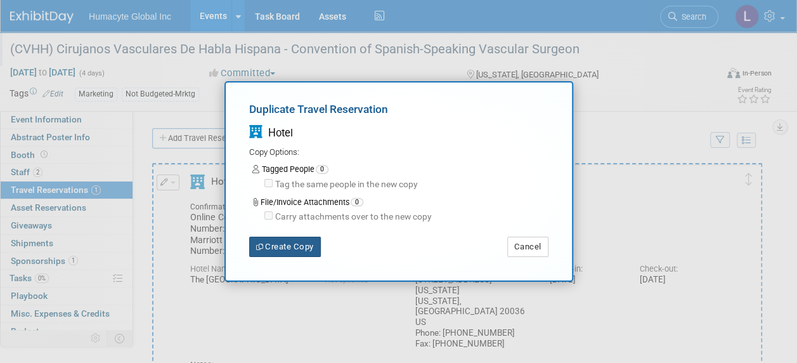
click at [275, 244] on button "Create Copy" at bounding box center [285, 246] width 72 height 20
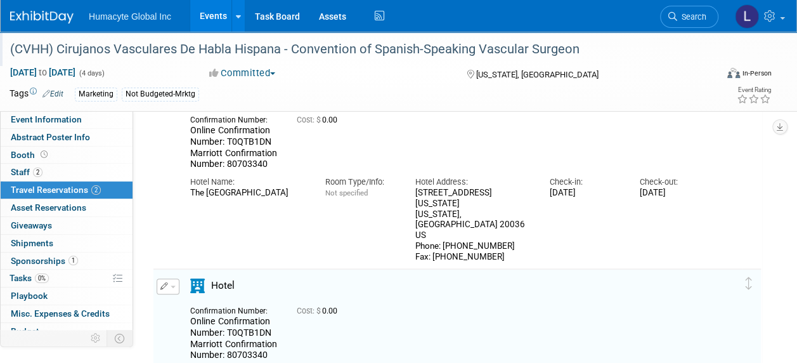
scroll to position [214, 0]
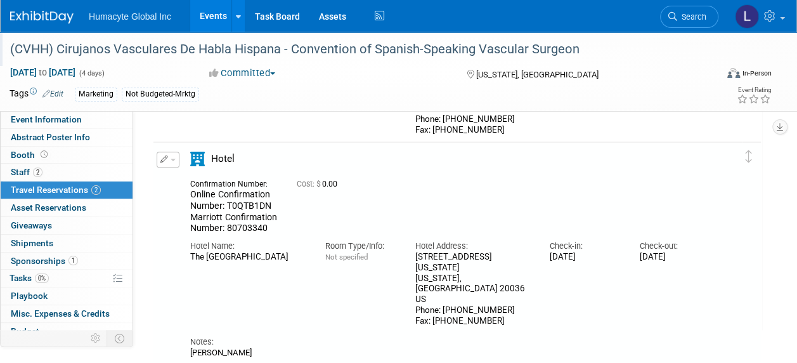
click at [170, 156] on button "button" at bounding box center [168, 159] width 23 height 16
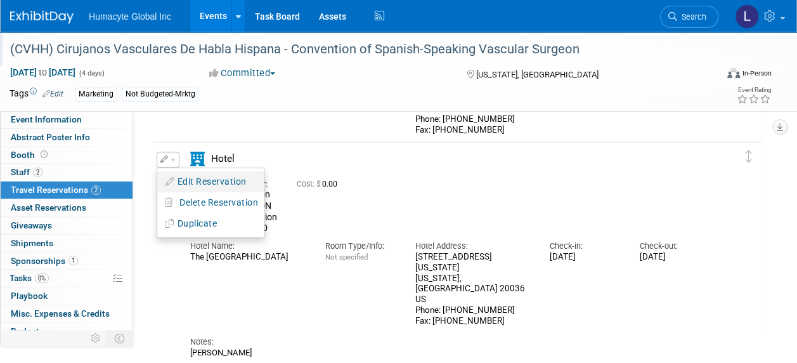
click at [176, 178] on button "Edit Reservation" at bounding box center [210, 181] width 107 height 18
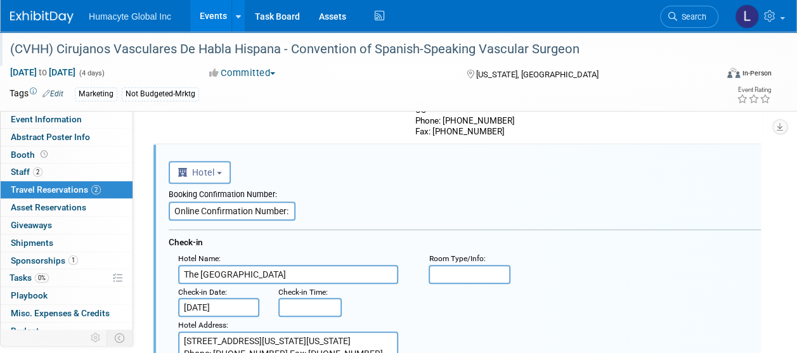
scroll to position [211, 0]
click at [228, 203] on input "Online Confirmation Number: T0QTB1DN Marriott Confirmation Number: 80703340" at bounding box center [232, 211] width 127 height 19
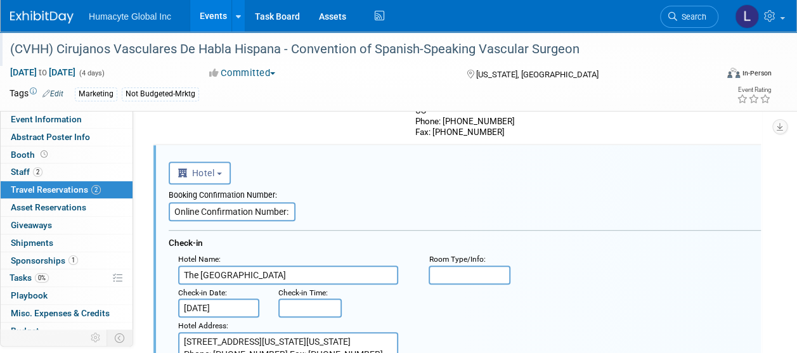
paste input "IZYYWLVS Marriott Confirmation Number: 80730168"
type input "Online Confirmation Number: IZYYWLVS Marriott Confirmation Number: 80730168"
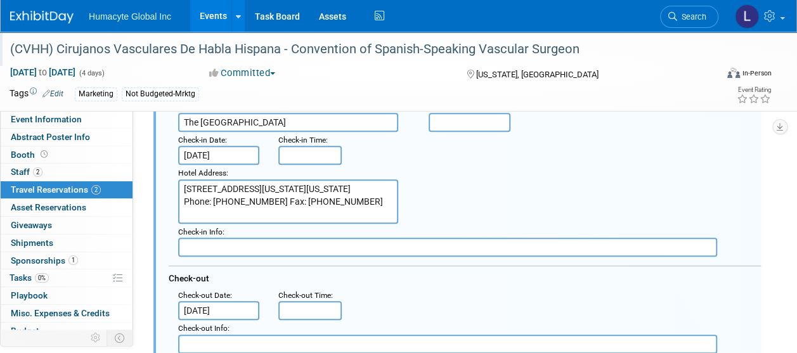
scroll to position [338, 0]
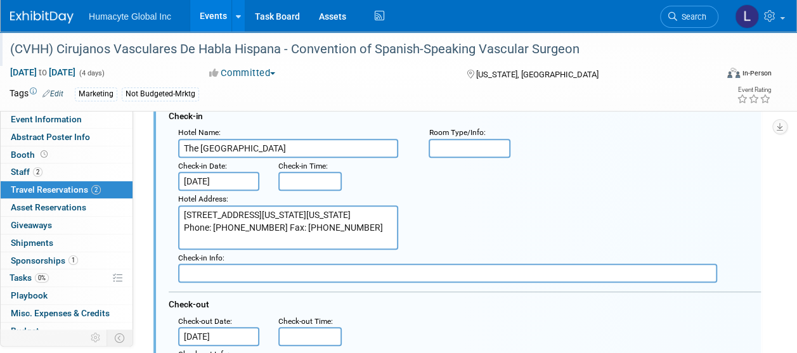
click at [238, 184] on input "[DATE]" at bounding box center [218, 181] width 81 height 19
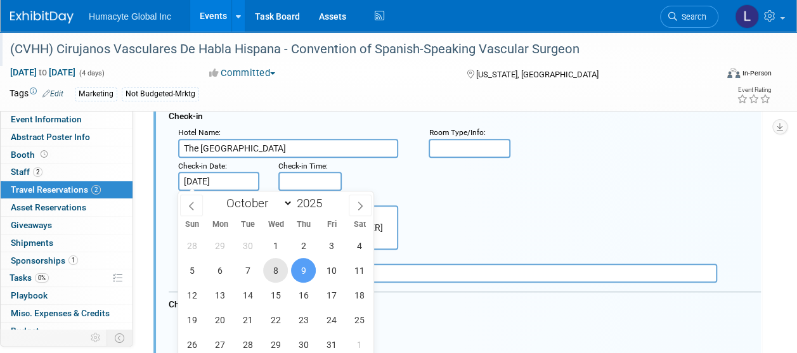
click at [270, 273] on span "8" at bounding box center [275, 270] width 25 height 25
type input "[DATE]"
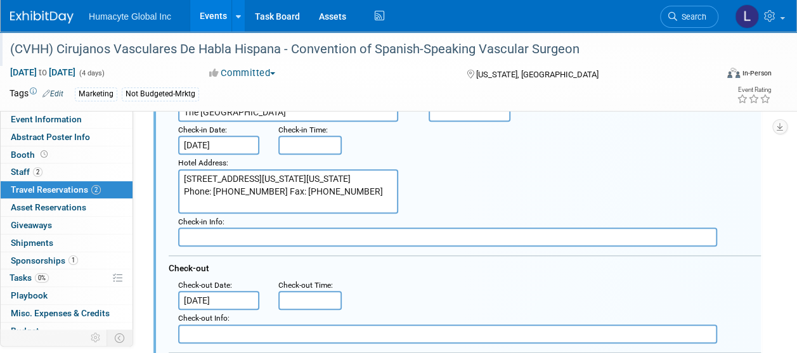
scroll to position [401, 0]
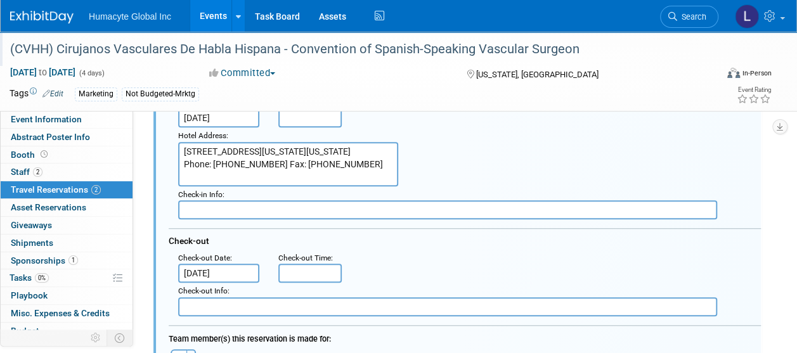
click at [219, 266] on input "[DATE]" at bounding box center [218, 273] width 81 height 19
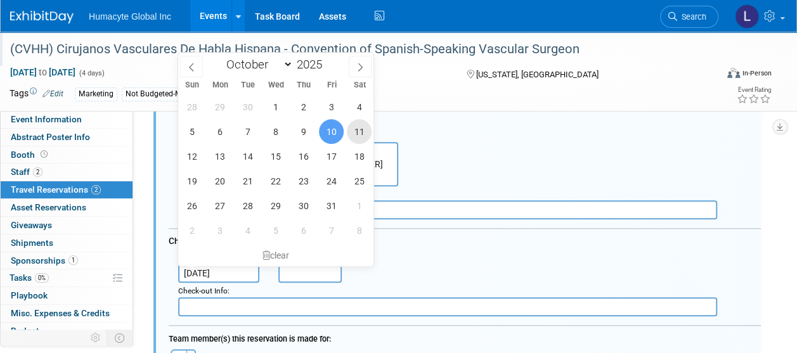
click at [357, 132] on span "11" at bounding box center [359, 131] width 25 height 25
type input "[DATE]"
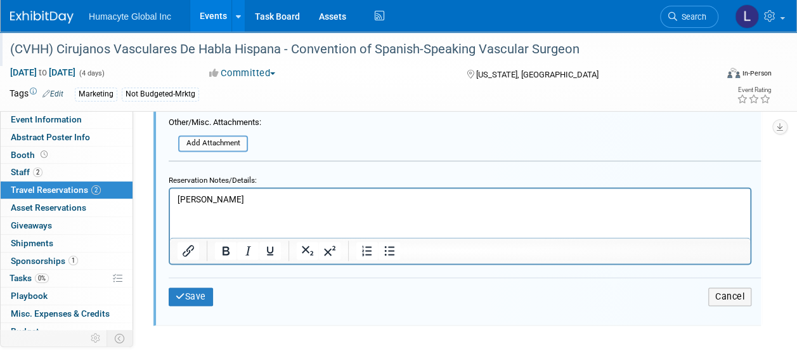
scroll to position [782, 0]
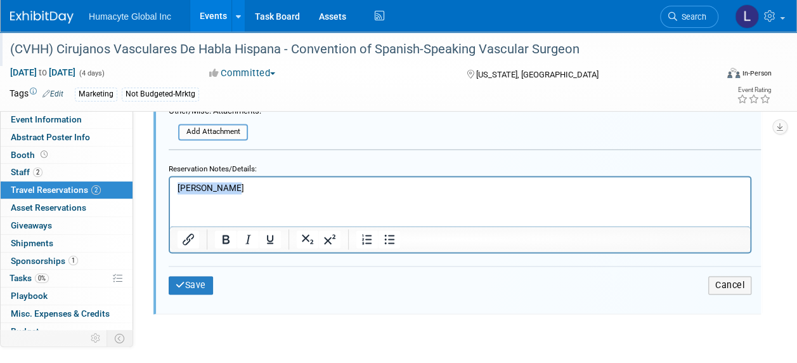
drag, startPoint x: 236, startPoint y: 186, endPoint x: 128, endPoint y: 186, distance: 107.8
click at [170, 186] on html "[PERSON_NAME]" at bounding box center [460, 185] width 580 height 17
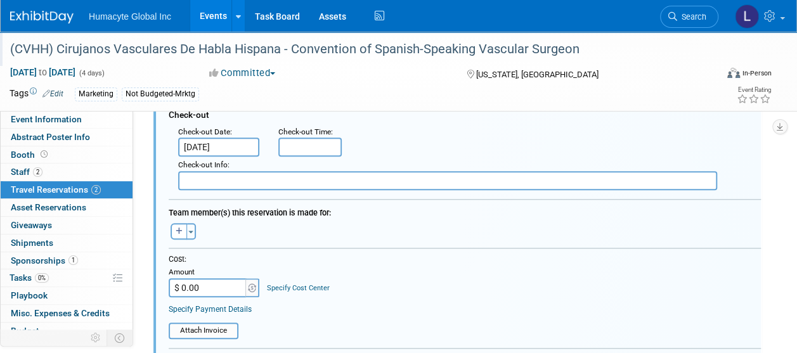
scroll to position [465, 0]
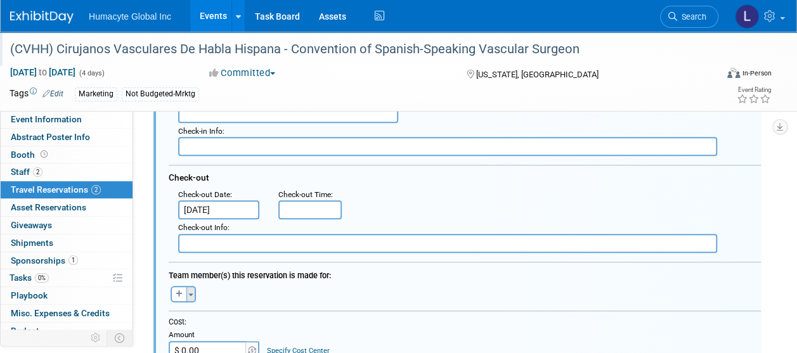
click at [186, 288] on button "Toggle Dropdown" at bounding box center [191, 294] width 10 height 16
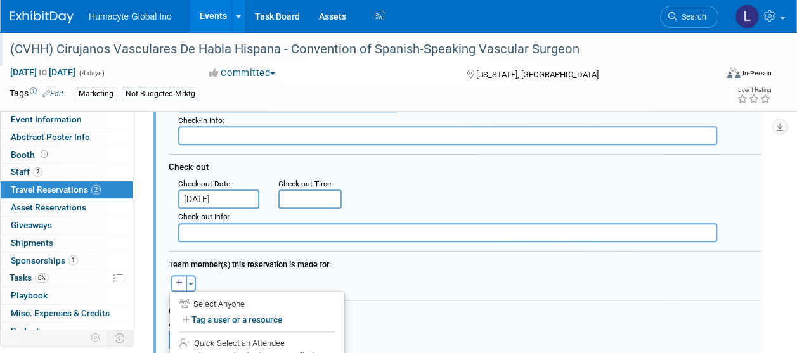
scroll to position [591, 0]
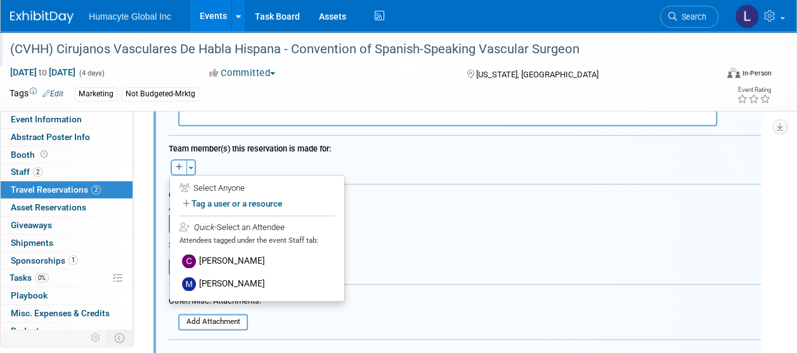
click at [180, 159] on button "button" at bounding box center [179, 167] width 16 height 16
select select
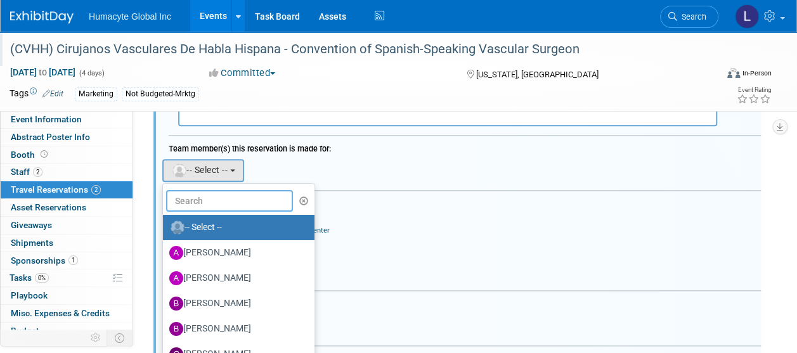
click at [200, 203] on input "text" at bounding box center [229, 201] width 127 height 22
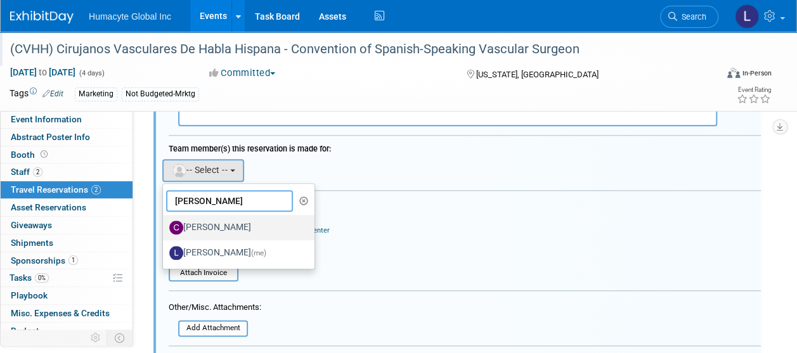
type input "[PERSON_NAME]"
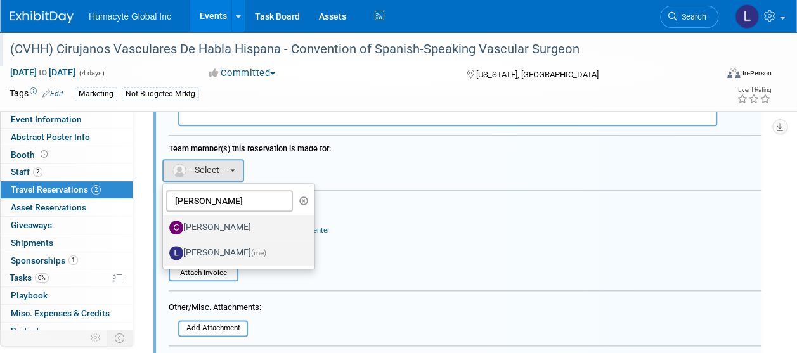
drag, startPoint x: 221, startPoint y: 221, endPoint x: 229, endPoint y: 252, distance: 32.6
click at [229, 252] on ul "[PERSON_NAME] -- Select -- [PERSON_NAME] [PERSON_NAME] [PERSON_NAME] [PERSON_NA…" at bounding box center [238, 226] width 153 height 86
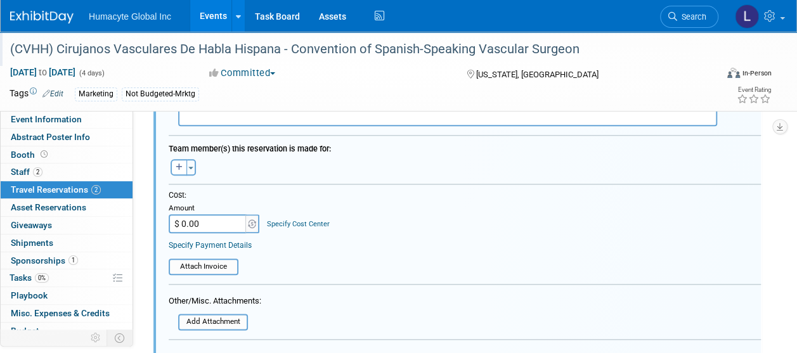
click at [229, 252] on td "Attach Invoice" at bounding box center [204, 261] width 70 height 28
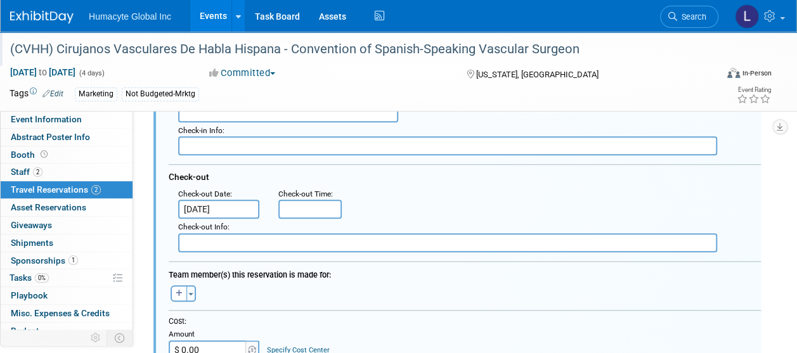
scroll to position [465, 0]
click at [176, 290] on icon "button" at bounding box center [179, 294] width 7 height 8
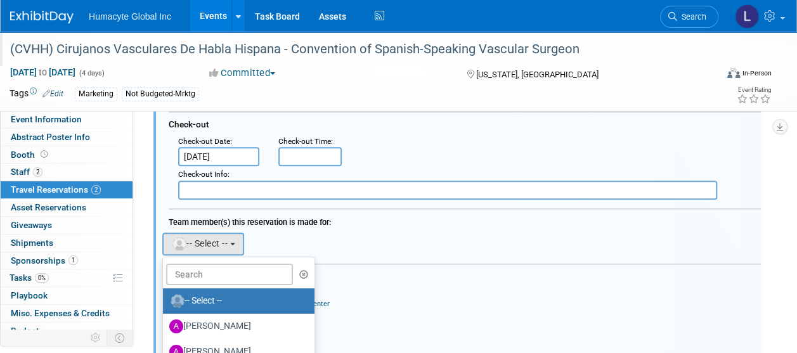
scroll to position [655, 0]
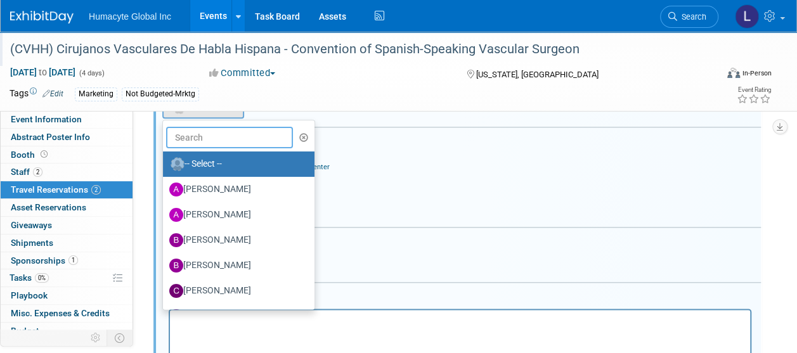
click at [185, 142] on input "text" at bounding box center [229, 138] width 127 height 22
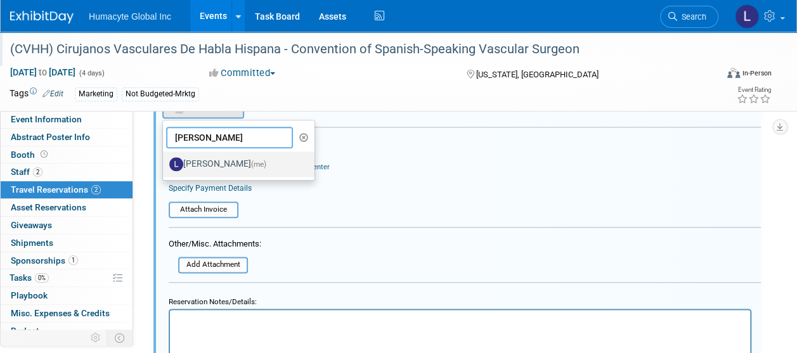
type input "[PERSON_NAME]"
click at [213, 162] on label "[PERSON_NAME] (me)" at bounding box center [235, 164] width 132 height 20
click at [165, 162] on input "[PERSON_NAME] (me)" at bounding box center [161, 162] width 8 height 8
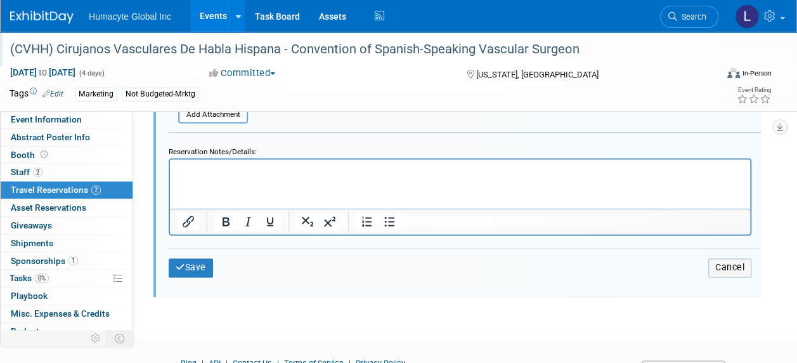
scroll to position [888, 0]
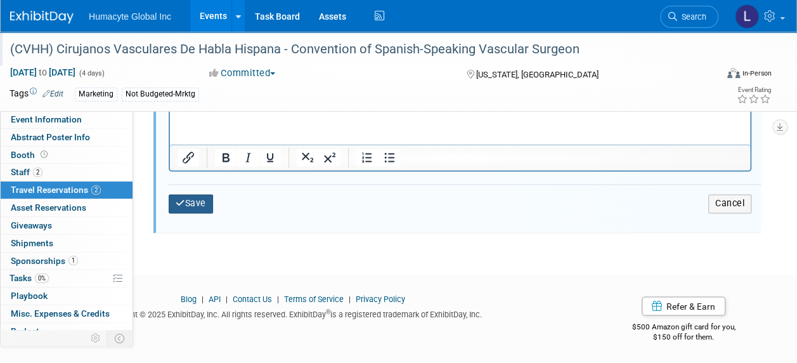
click at [198, 194] on button "Save" at bounding box center [191, 203] width 44 height 18
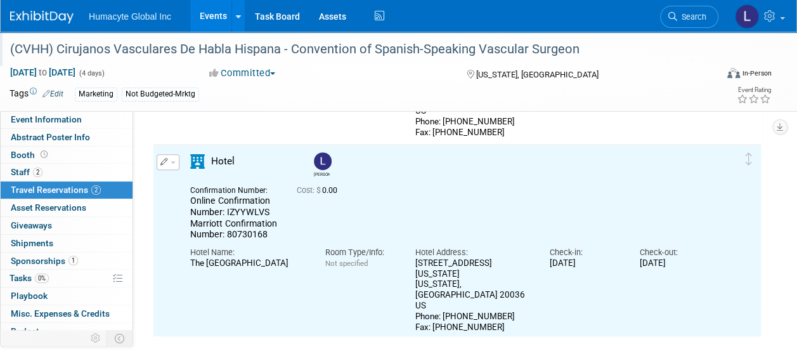
scroll to position [0, 0]
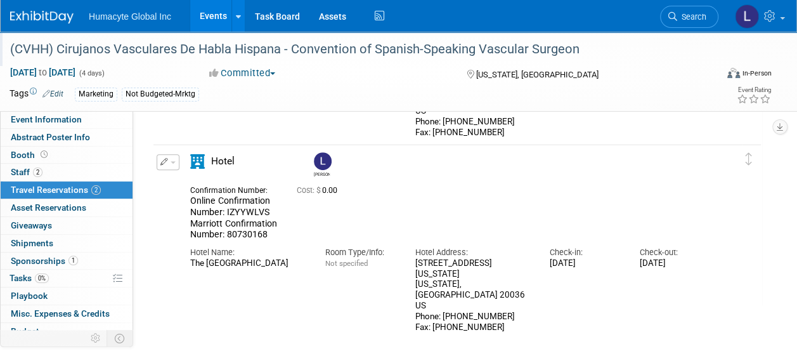
click at [171, 158] on button "button" at bounding box center [168, 162] width 23 height 16
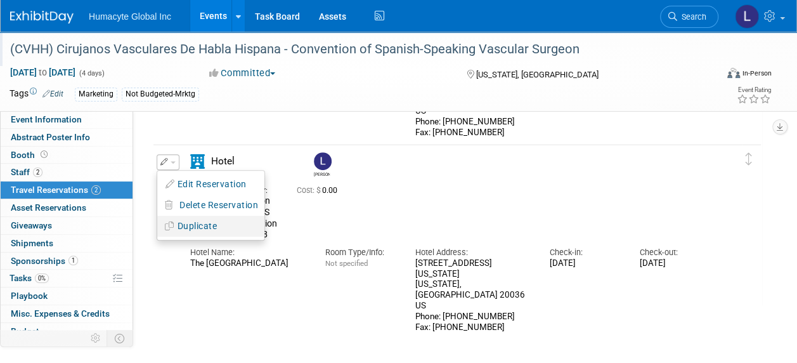
click at [188, 222] on button "Duplicate" at bounding box center [210, 226] width 107 height 18
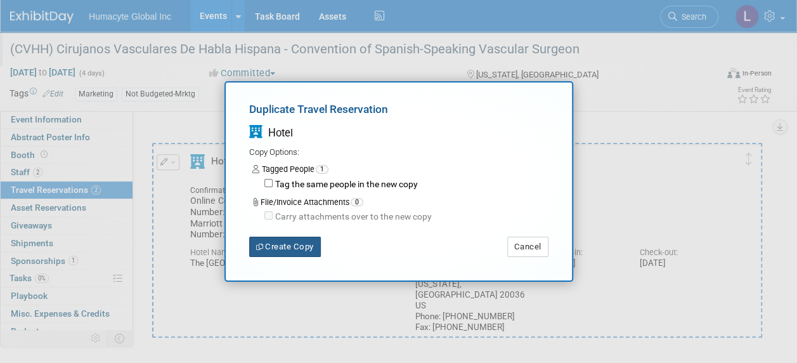
click at [295, 249] on button "Create Copy" at bounding box center [285, 246] width 72 height 20
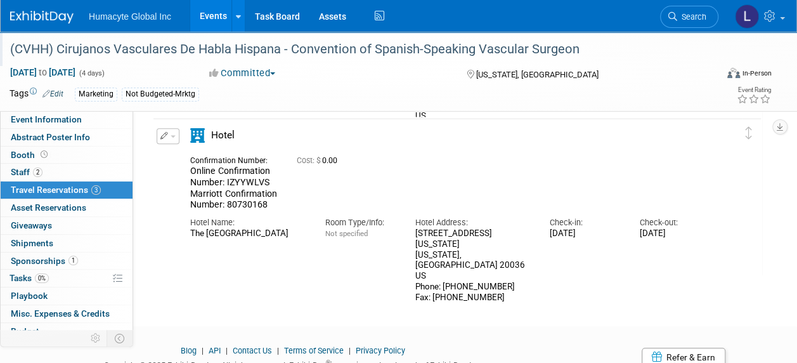
scroll to position [380, 0]
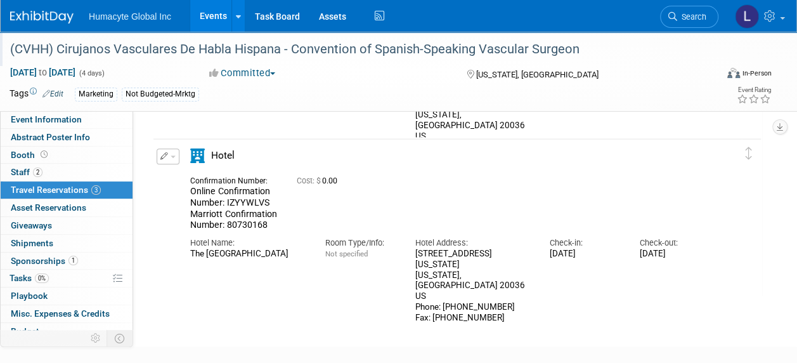
click at [166, 157] on icon "button" at bounding box center [164, 156] width 8 height 8
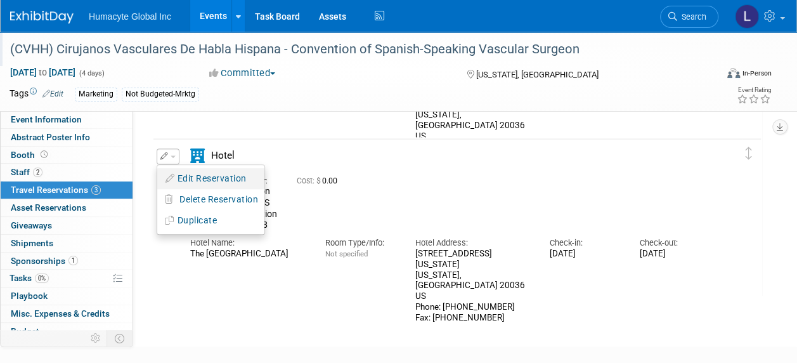
click at [185, 179] on button "Edit Reservation" at bounding box center [210, 178] width 107 height 18
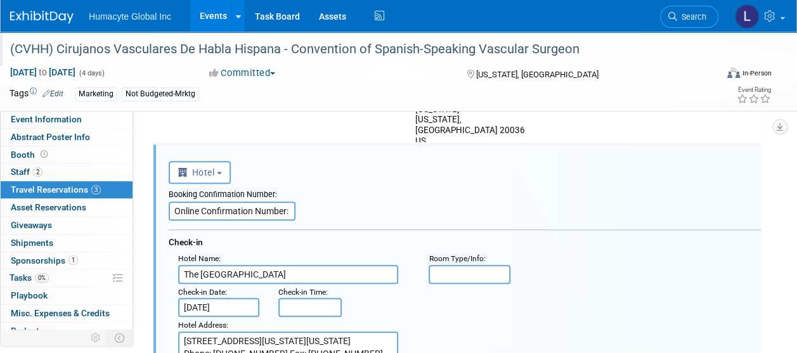
scroll to position [375, 0]
click at [221, 203] on input "Online Confirmation Number: IZYYWLVS Marriott Confirmation Number: 80730168" at bounding box center [232, 211] width 127 height 19
paste input "Acknowledgment number: 2IGEFCU1"
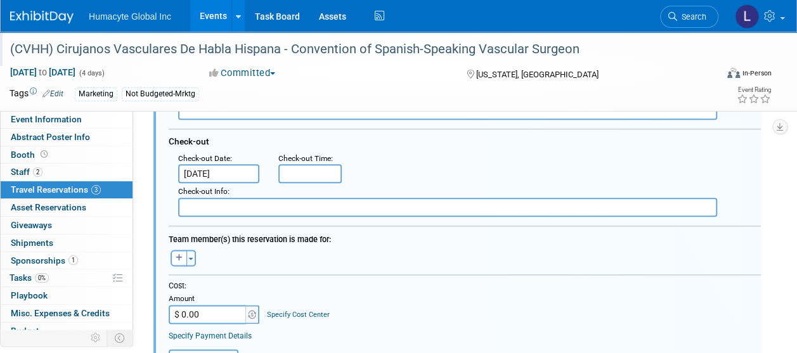
scroll to position [755, 0]
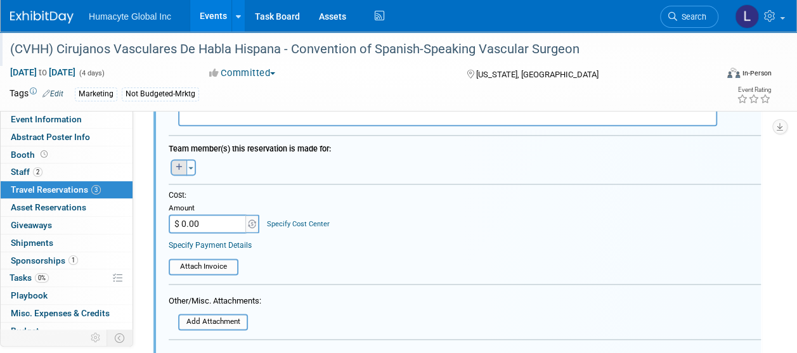
type input "Acknowledgment number: 2IGEFCU1"
click at [183, 159] on button "button" at bounding box center [179, 167] width 16 height 16
select select
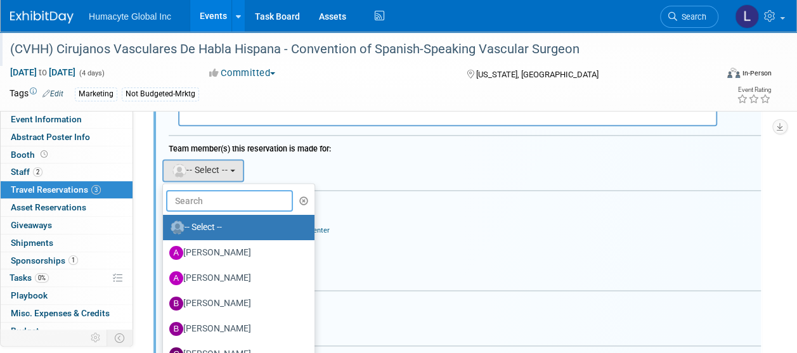
click at [215, 197] on input "text" at bounding box center [229, 201] width 127 height 22
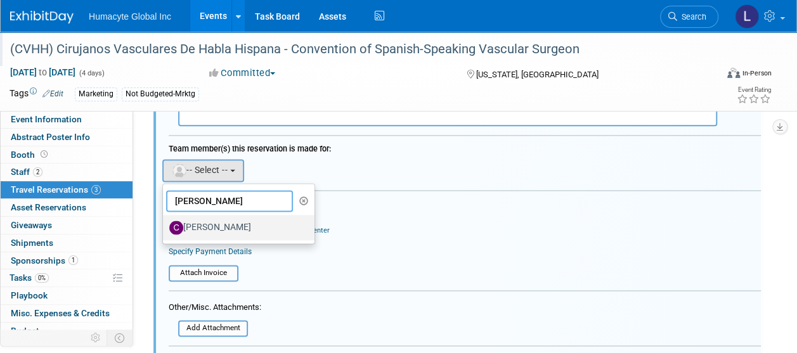
type input "[PERSON_NAME]"
click at [230, 226] on label "[PERSON_NAME]" at bounding box center [235, 227] width 132 height 20
click at [165, 226] on input "[PERSON_NAME]" at bounding box center [161, 226] width 8 height 8
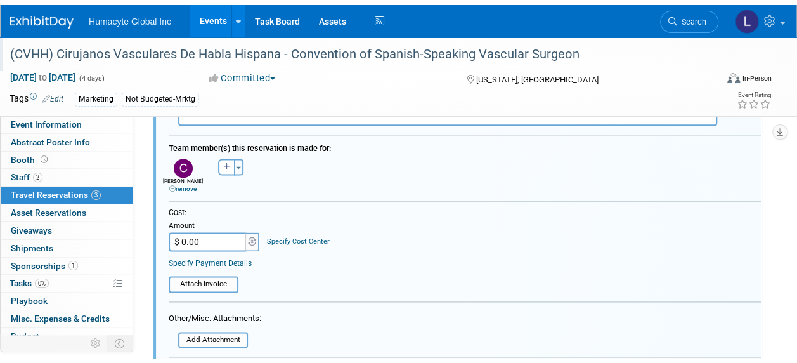
scroll to position [951, 0]
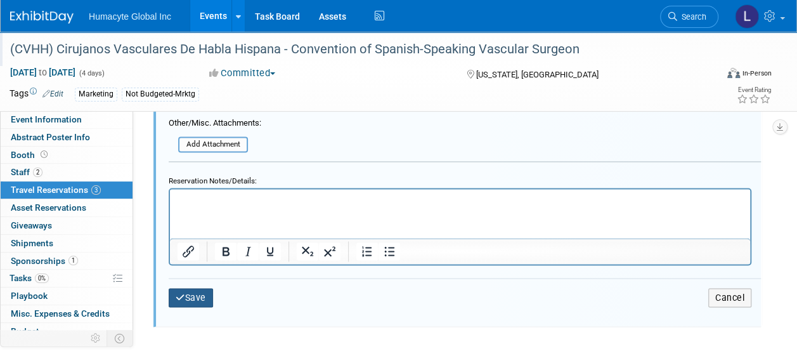
click at [190, 300] on button "Save" at bounding box center [191, 297] width 44 height 18
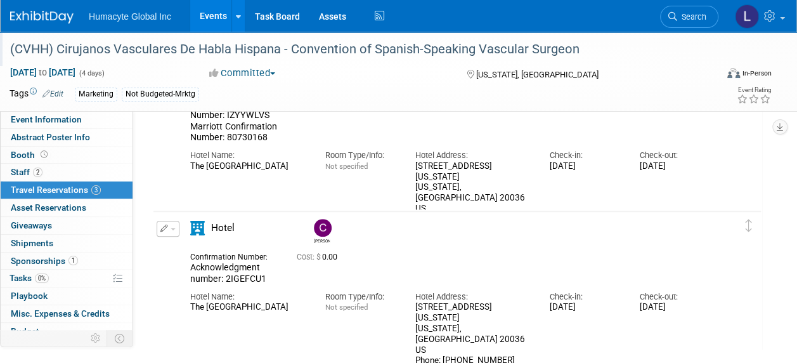
scroll to position [375, 0]
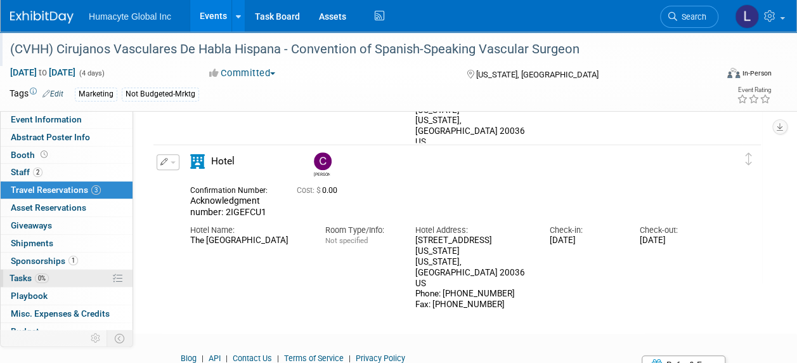
click at [30, 284] on link "0% Tasks 0%" at bounding box center [67, 277] width 132 height 17
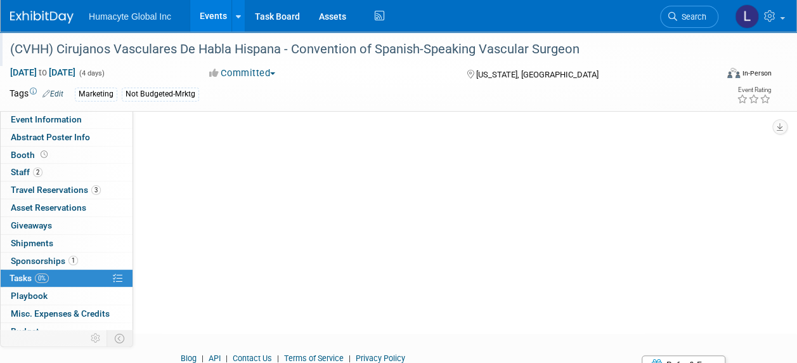
scroll to position [0, 0]
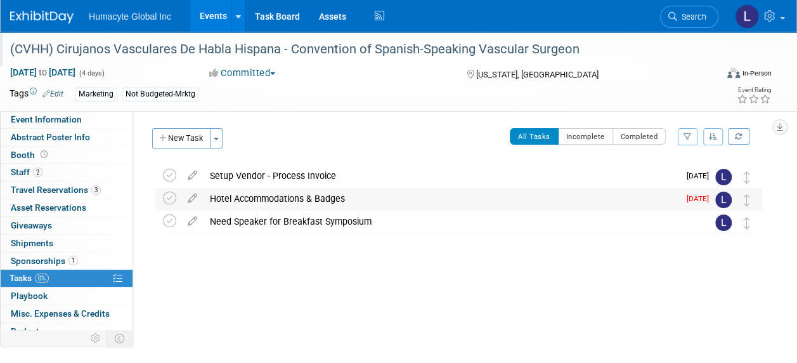
click at [324, 195] on div "Hotel Accommodations & Badges" at bounding box center [440, 199] width 475 height 22
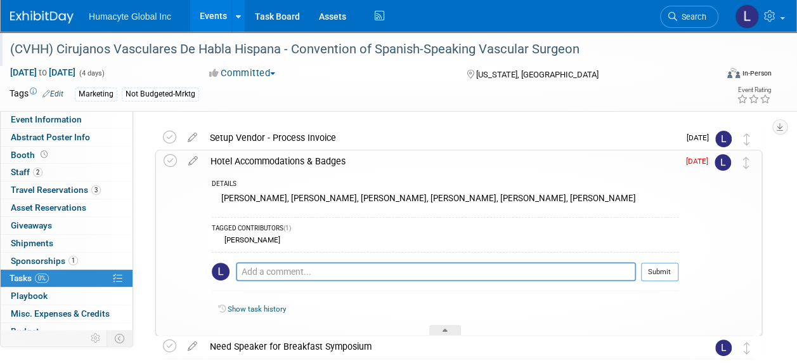
scroll to position [63, 0]
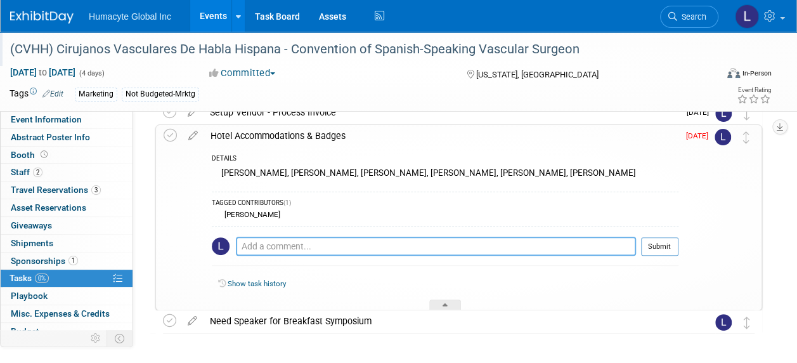
click at [311, 245] on textarea at bounding box center [436, 245] width 400 height 19
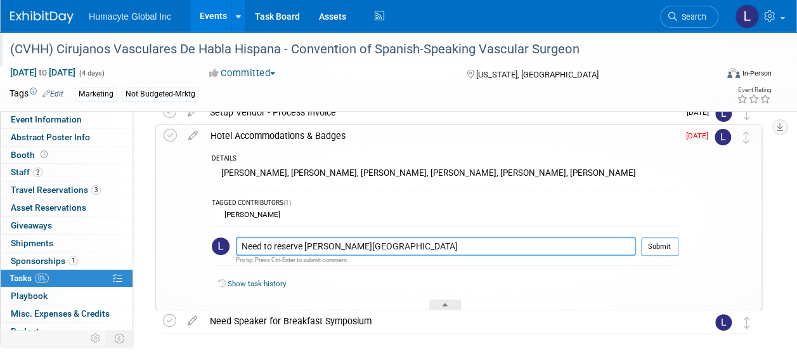
drag, startPoint x: 379, startPoint y: 243, endPoint x: 334, endPoint y: 240, distance: 45.1
click at [334, 240] on textarea "Need to reserve [PERSON_NAME][GEOGRAPHIC_DATA]" at bounding box center [436, 245] width 400 height 19
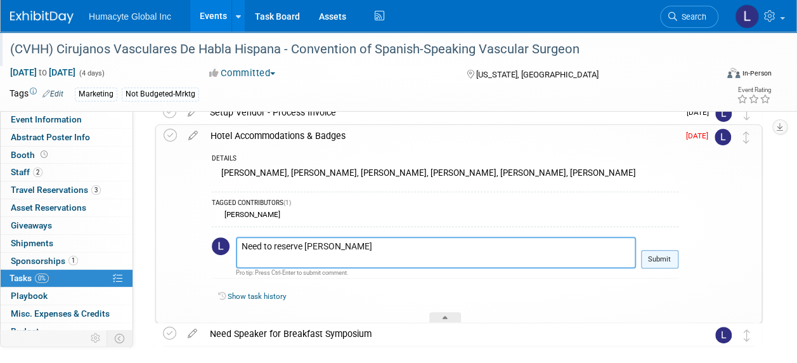
type textarea "Need to reserve [PERSON_NAME]"
click at [654, 260] on button "Submit" at bounding box center [659, 259] width 37 height 19
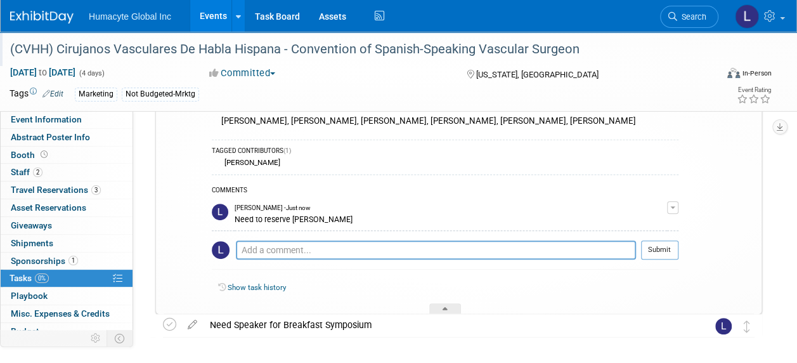
scroll to position [166, 0]
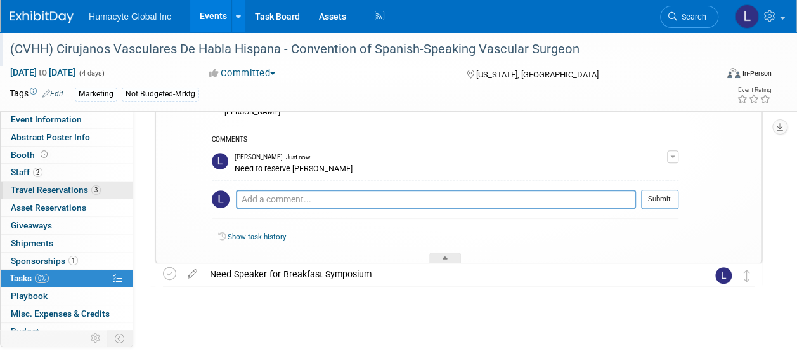
click at [26, 184] on span "Travel Reservations 3" at bounding box center [56, 189] width 90 height 10
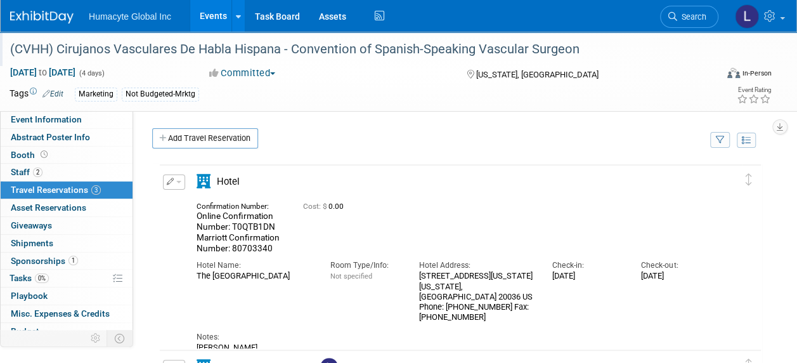
scroll to position [0, 0]
click at [179, 183] on span "button" at bounding box center [178, 182] width 5 height 3
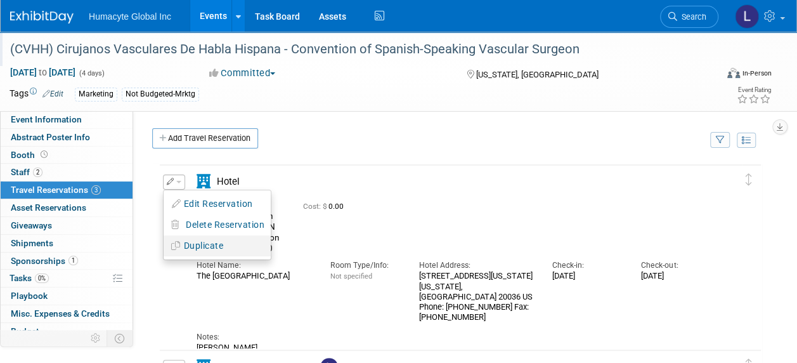
click at [199, 243] on button "Duplicate" at bounding box center [217, 245] width 107 height 18
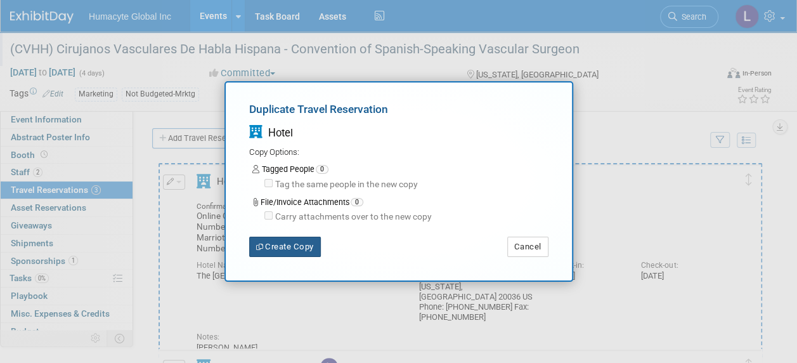
click at [273, 242] on button "Create Copy" at bounding box center [285, 246] width 72 height 20
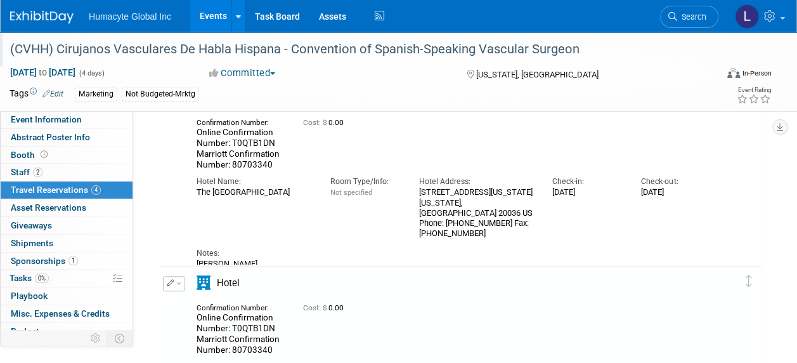
scroll to position [63, 0]
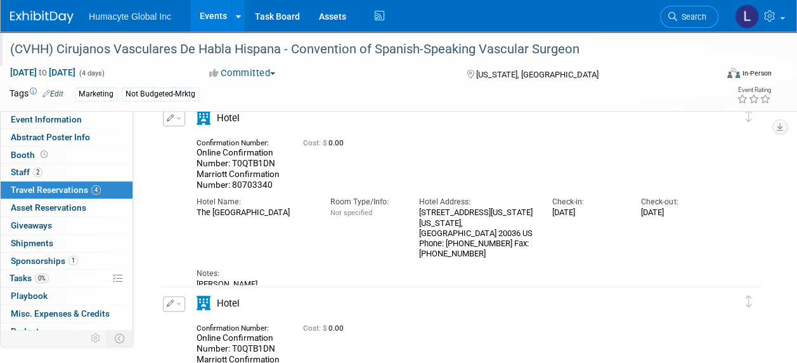
click at [177, 119] on span "button" at bounding box center [178, 118] width 5 height 3
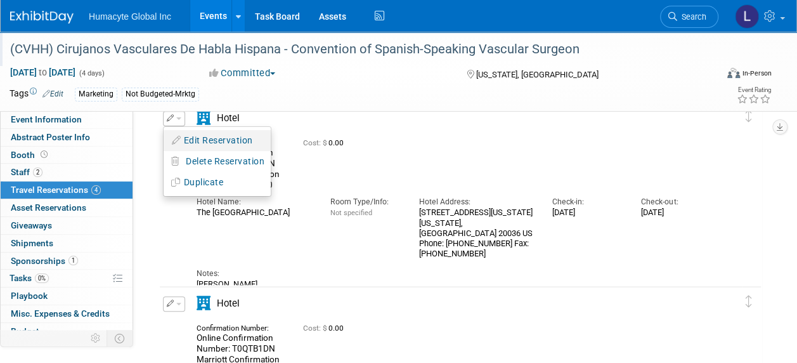
click at [191, 138] on button "Edit Reservation" at bounding box center [217, 140] width 107 height 18
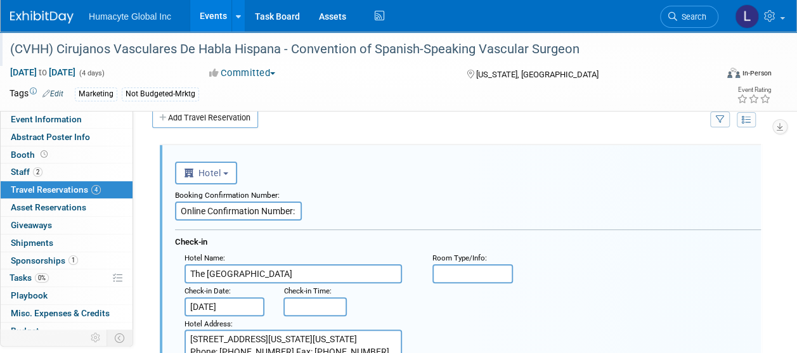
scroll to position [20, 0]
click at [226, 202] on input "Online Confirmation Number: T0QTB1DN Marriott Confirmation Number: 80703340" at bounding box center [238, 211] width 127 height 19
click at [226, 204] on input "Online Confirmation Number: T0QTB1DN Marriott Confirmation Number: 80703340" at bounding box center [238, 211] width 127 height 19
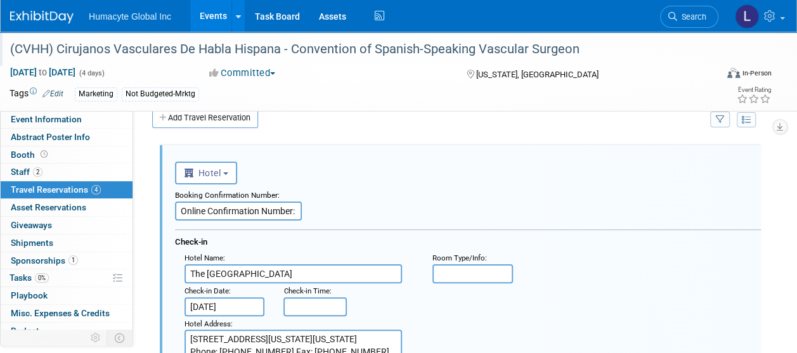
paste input "Acknowledgment number: KIUG7KG5"
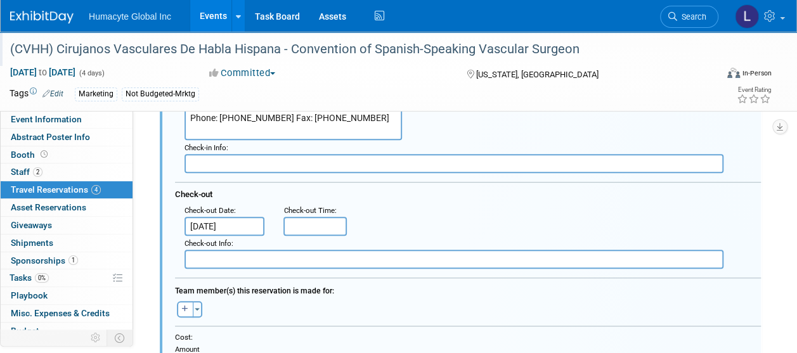
scroll to position [274, 0]
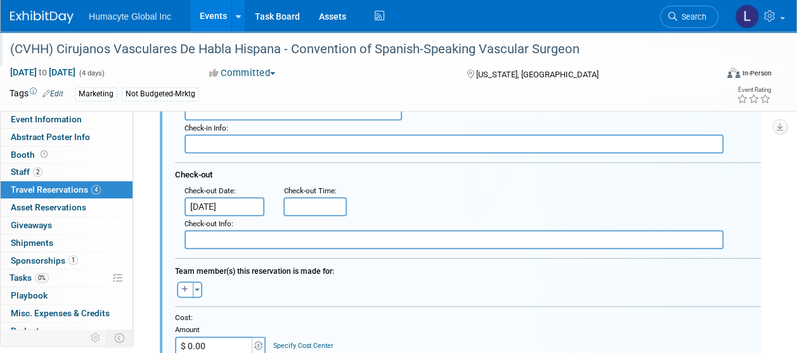
type input "Acknowledgment number: KIUG7KG5"
click at [236, 205] on input "[DATE]" at bounding box center [224, 206] width 80 height 19
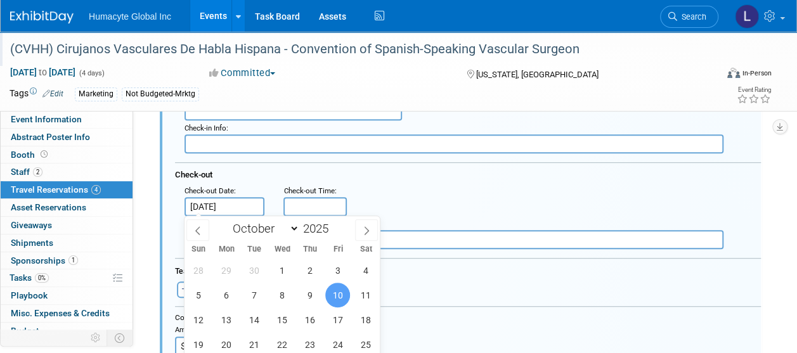
scroll to position [147, 0]
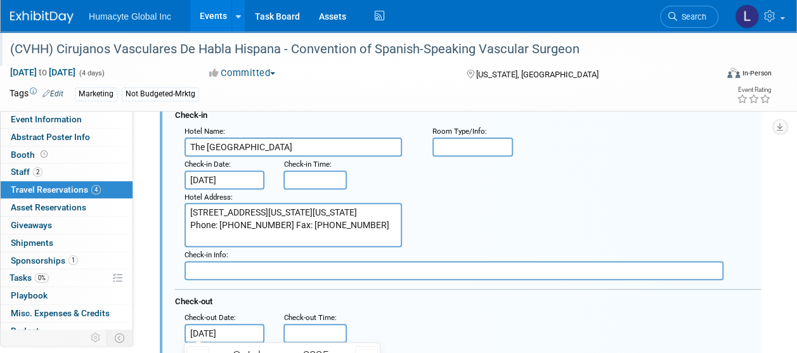
click at [239, 175] on input "[DATE]" at bounding box center [224, 180] width 80 height 19
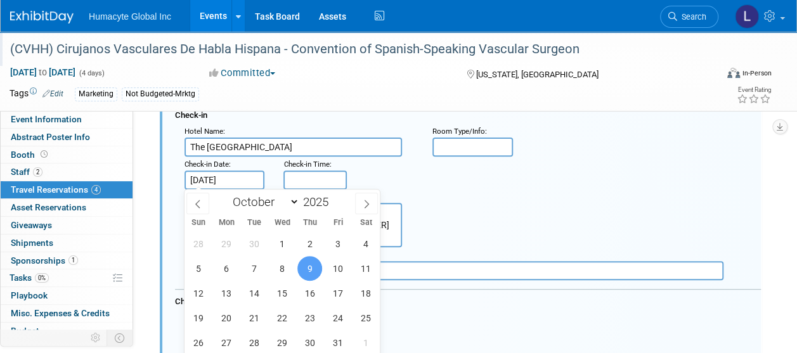
click at [308, 264] on span "9" at bounding box center [309, 268] width 25 height 25
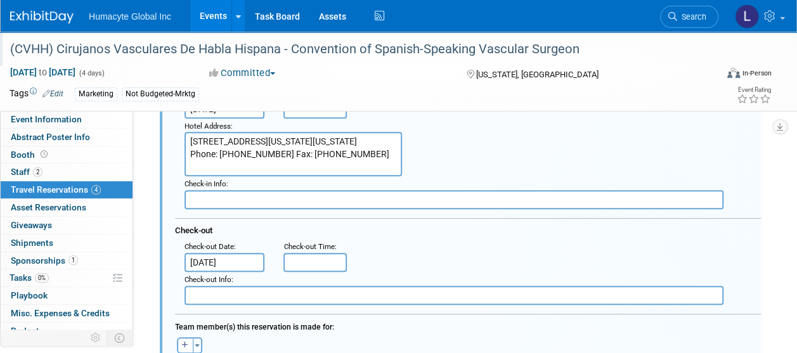
scroll to position [274, 0]
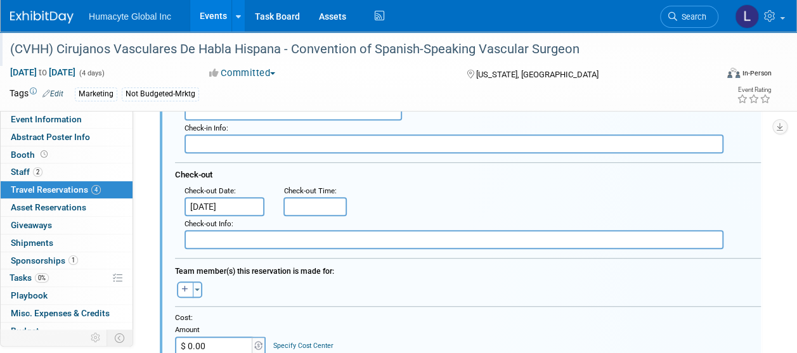
click at [241, 203] on input "[DATE]" at bounding box center [224, 206] width 80 height 19
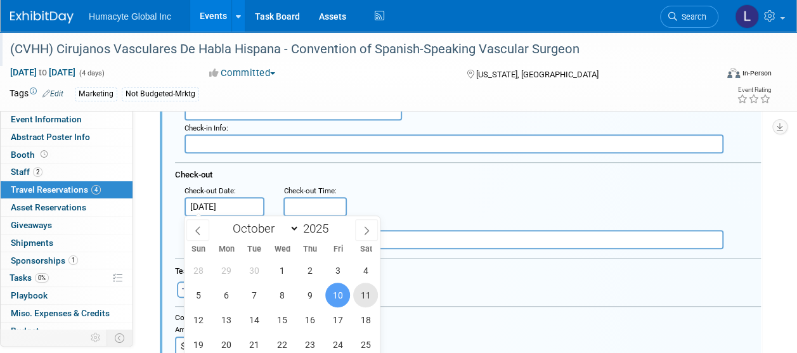
click at [369, 294] on span "11" at bounding box center [365, 295] width 25 height 25
type input "[DATE]"
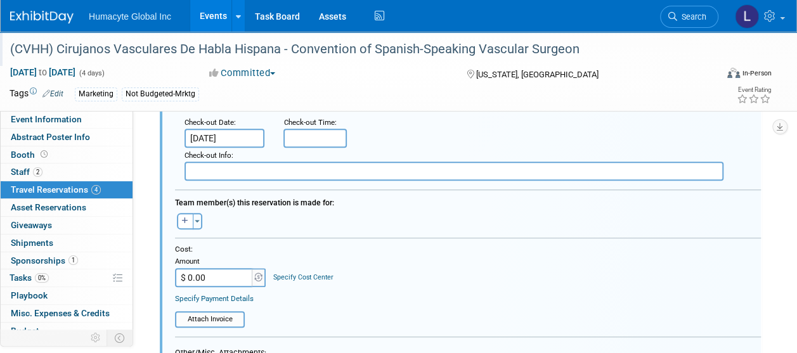
scroll to position [337, 0]
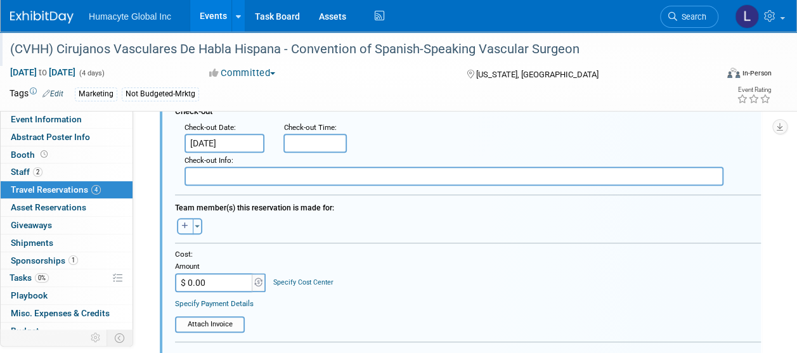
click at [186, 218] on button "button" at bounding box center [185, 226] width 16 height 16
select select
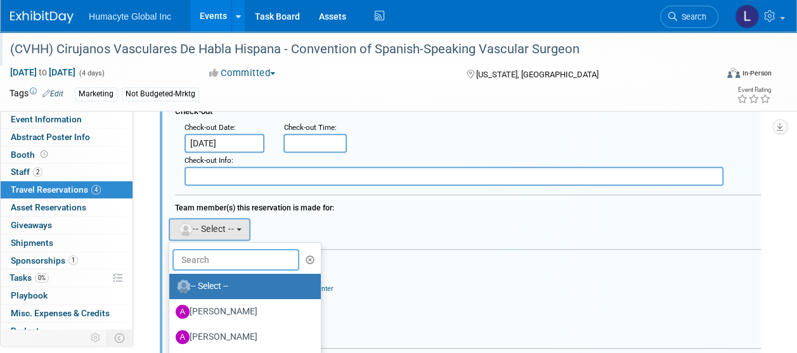
click at [212, 256] on input "text" at bounding box center [235, 260] width 127 height 22
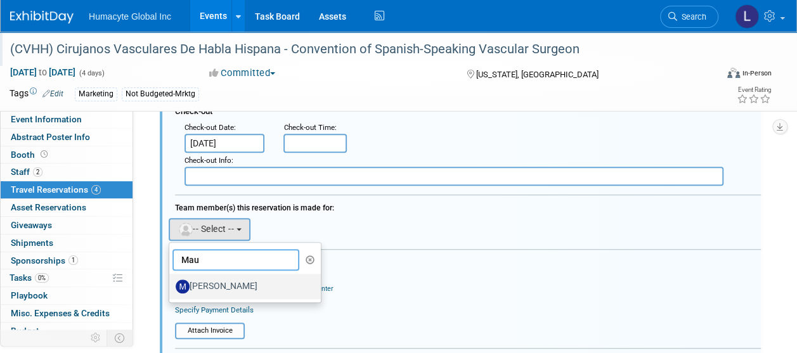
type input "Mau"
click at [221, 283] on label "[PERSON_NAME]" at bounding box center [242, 286] width 132 height 20
click at [171, 283] on input "[PERSON_NAME]" at bounding box center [167, 285] width 8 height 8
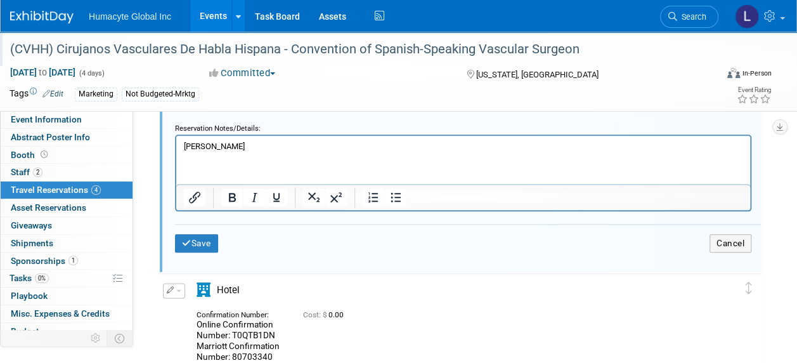
scroll to position [654, 0]
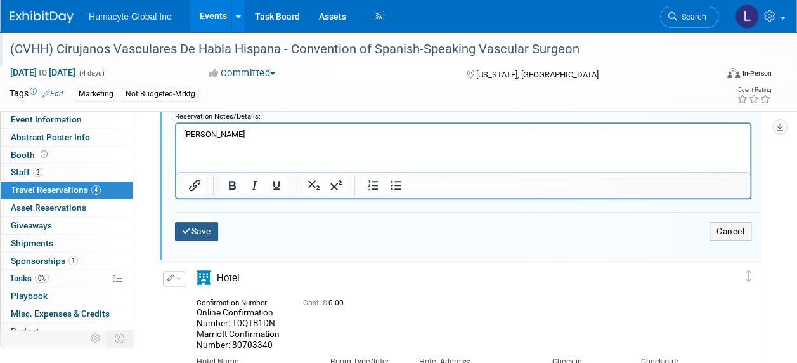
drag, startPoint x: 380, startPoint y: 350, endPoint x: 221, endPoint y: 161, distance: 247.0
drag, startPoint x: 243, startPoint y: 132, endPoint x: 121, endPoint y: 123, distance: 122.1
click at [176, 124] on html "[PERSON_NAME]" at bounding box center [463, 132] width 574 height 16
click at [190, 228] on button "Save" at bounding box center [196, 231] width 43 height 18
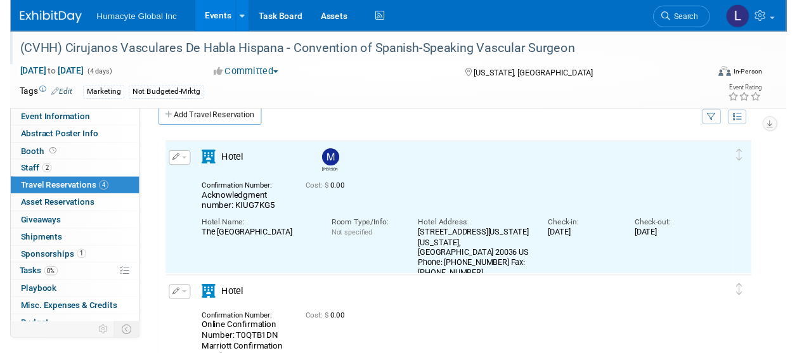
scroll to position [0, 0]
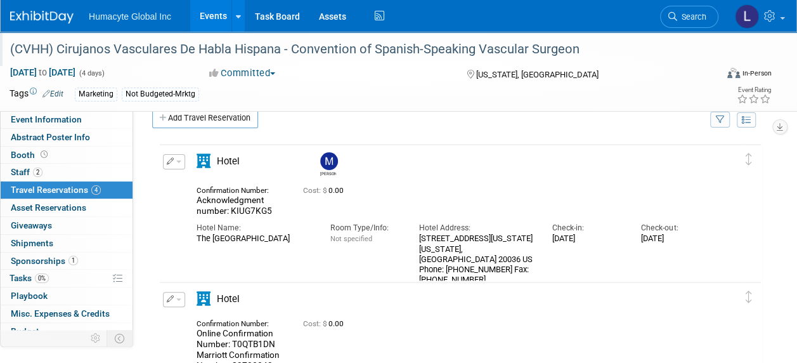
click at [180, 157] on button "button" at bounding box center [174, 161] width 22 height 15
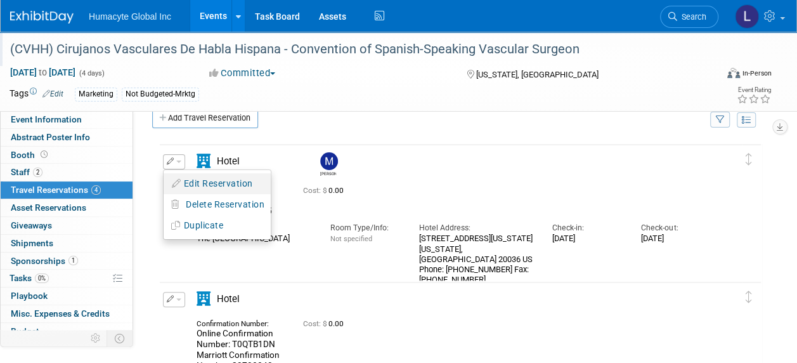
click at [207, 181] on button "Edit Reservation" at bounding box center [217, 183] width 107 height 18
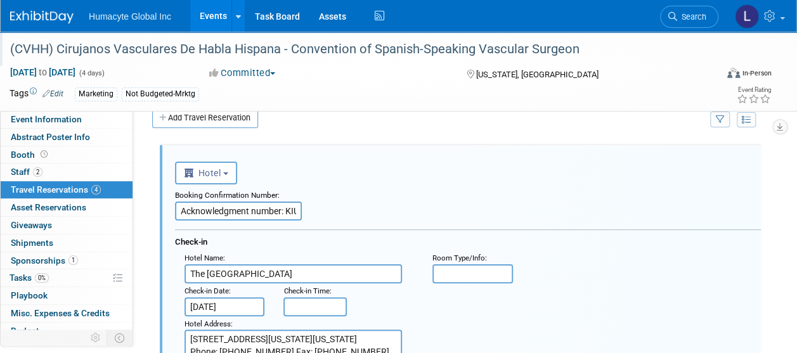
click at [290, 206] on input "Acknowledgment number: KIUG7KG5" at bounding box center [238, 211] width 127 height 19
type input "Acknowledgment number: KIUG7KG5 Marriott # 80975489"
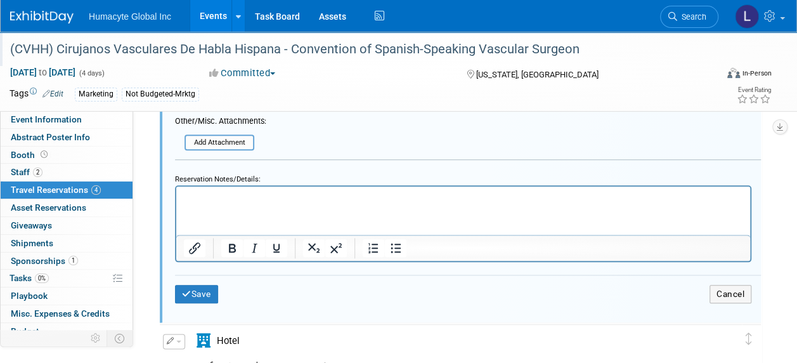
scroll to position [718, 0]
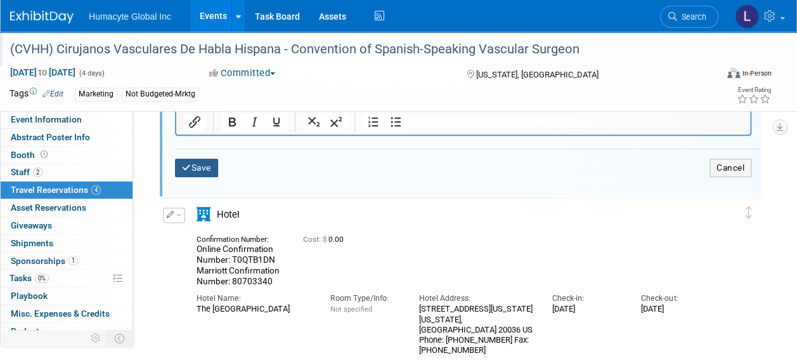
click at [194, 167] on button "Save" at bounding box center [196, 167] width 43 height 18
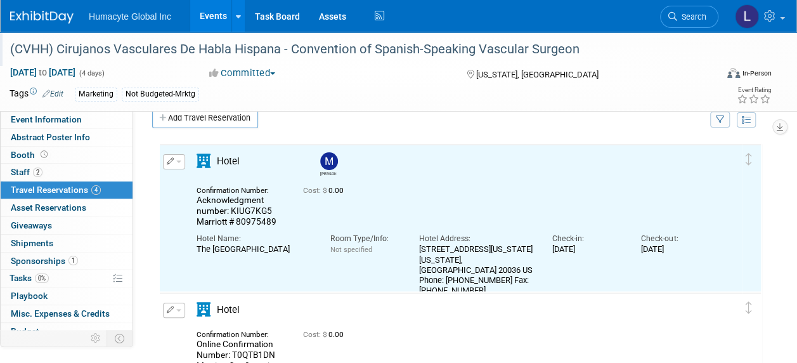
scroll to position [0, 0]
